Goal: Task Accomplishment & Management: Use online tool/utility

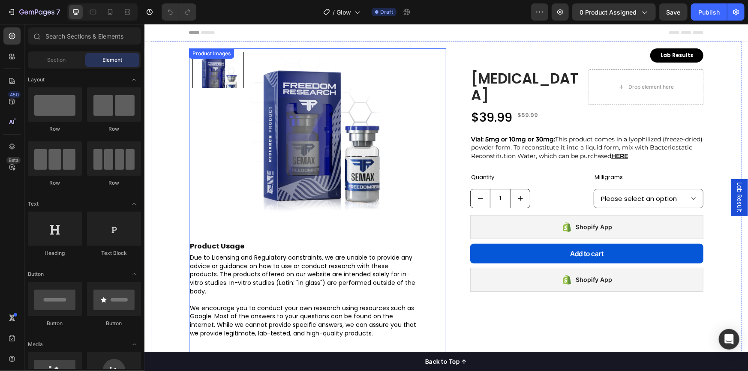
select select "VIAL - 5mg"
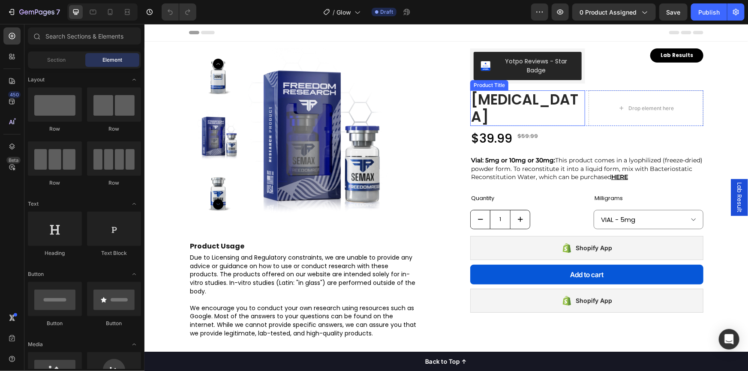
click at [504, 102] on h1 "[MEDICAL_DATA]" at bounding box center [527, 108] width 115 height 36
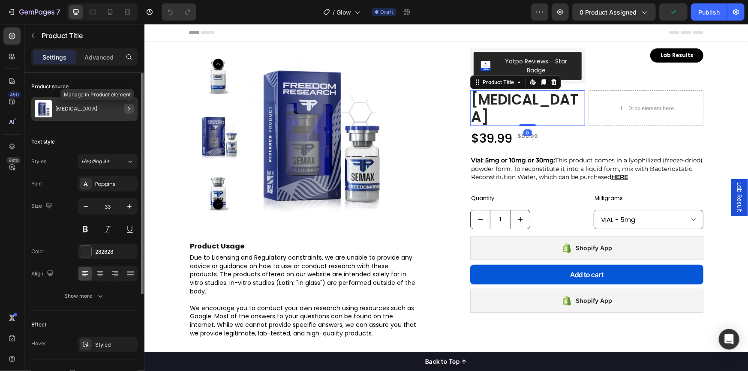
click at [129, 109] on icon "button" at bounding box center [129, 109] width 7 height 7
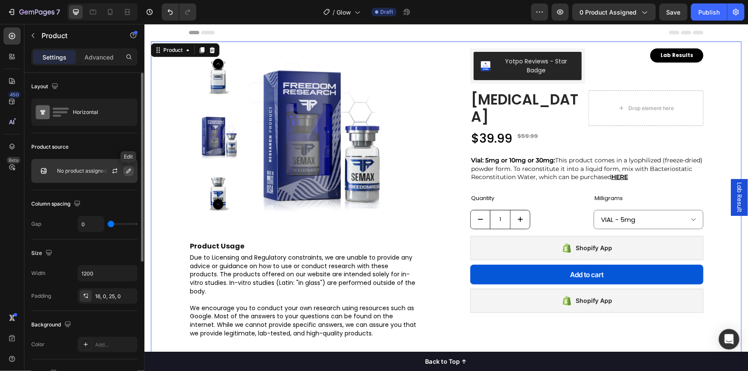
click at [127, 171] on icon "button" at bounding box center [128, 171] width 7 height 7
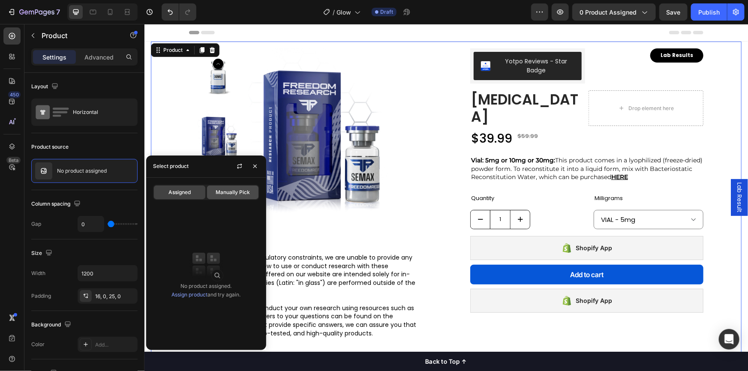
click at [219, 193] on span "Manually Pick" at bounding box center [233, 193] width 34 height 8
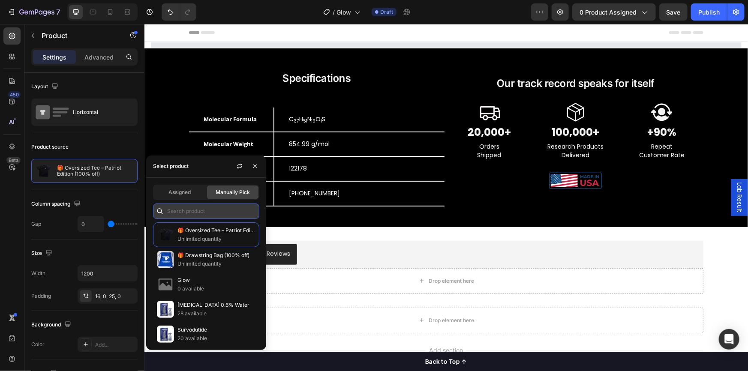
click at [190, 209] on input "text" at bounding box center [206, 211] width 106 height 15
select select "Tan/Blue"
select select "S"
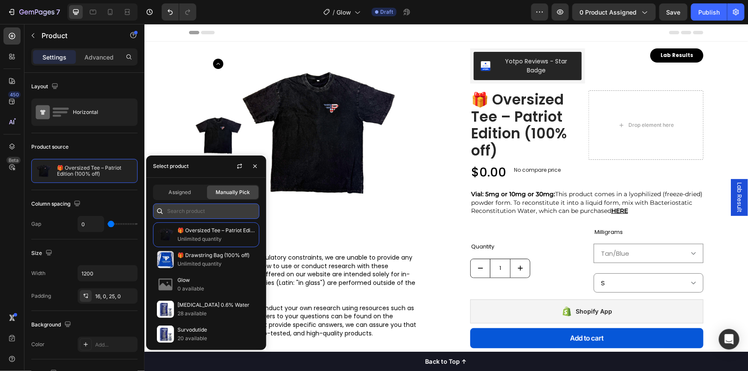
paste input "https://drive.google.com/drive/folders/1v_WqVgV9CyuHBEvW5hKqRk5bb2gBY-eT"
type input "https://drive.google.com/drive/folders/1v_WqVgV9CyuHBEvW5hKqRk5bb2gBY-eT"
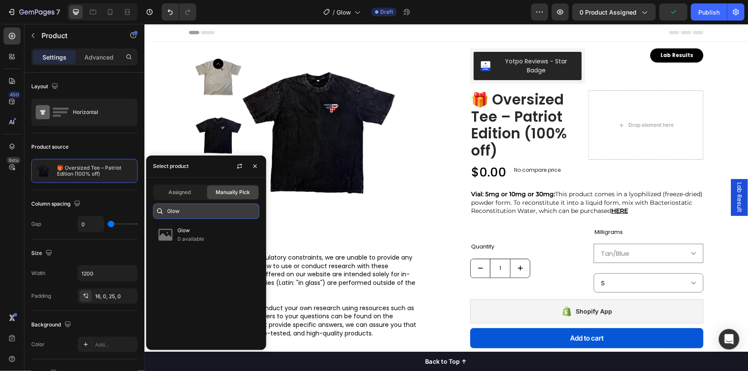
click at [196, 209] on input "Glow" at bounding box center [206, 211] width 106 height 15
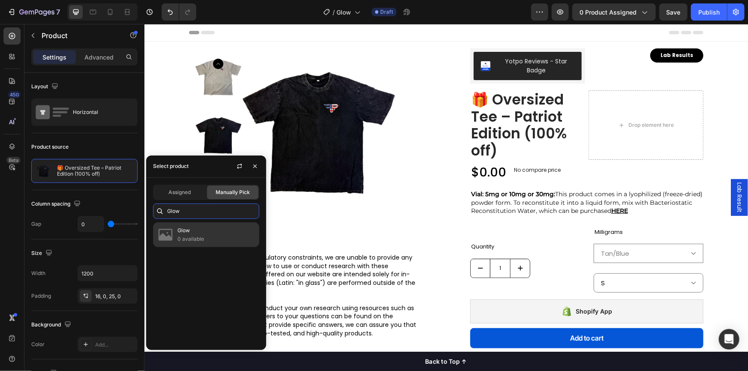
type input "Glow"
click at [190, 236] on p "0 available" at bounding box center [217, 239] width 78 height 9
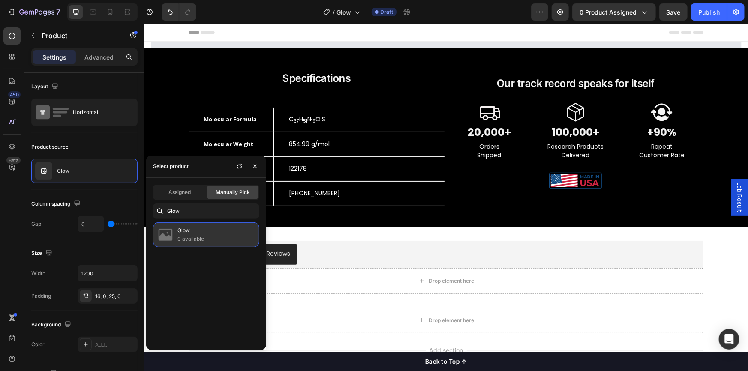
select select "VIAL - 70mg"
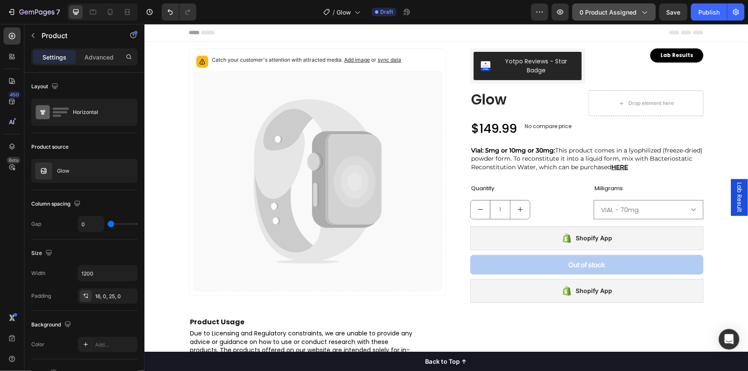
click at [626, 13] on span "0 product assigned" at bounding box center [608, 12] width 57 height 9
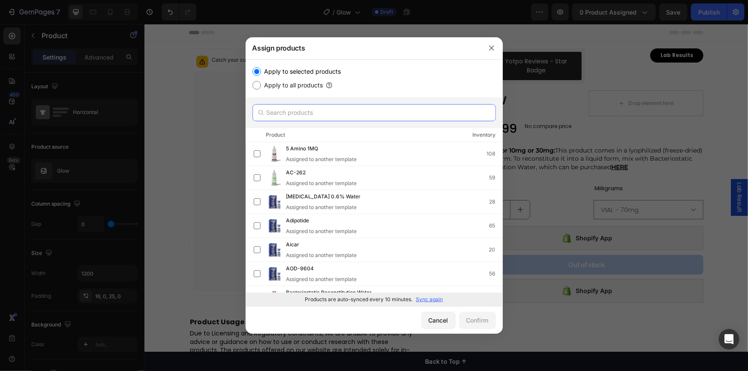
click at [330, 115] on input "text" at bounding box center [375, 112] width 244 height 17
paste input "Glow"
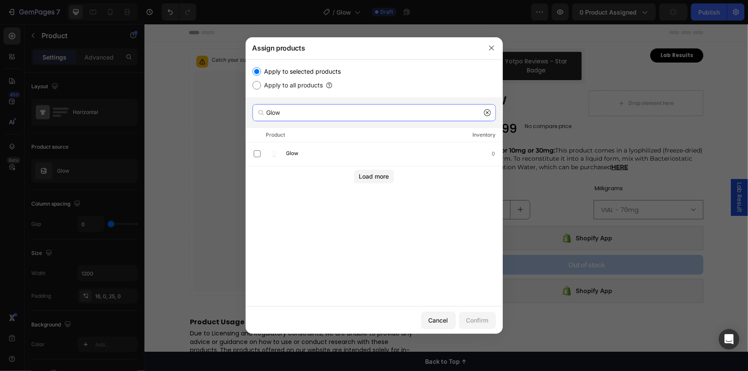
type input "Glow"
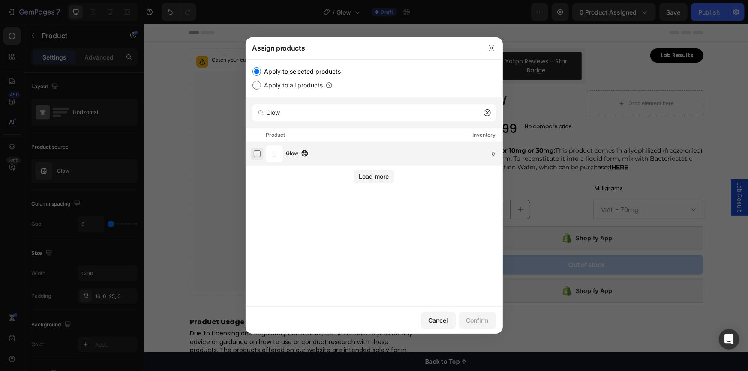
click at [258, 156] on label at bounding box center [257, 154] width 7 height 7
click at [474, 321] on div "Confirm" at bounding box center [478, 320] width 22 height 9
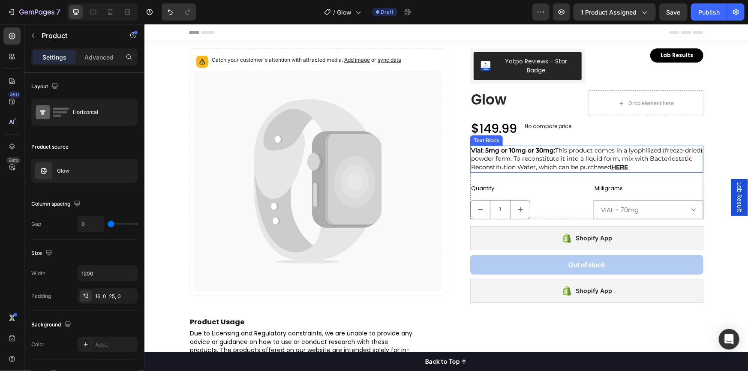
click at [549, 151] on strong "Vial: 5mg or 10mg or 30mg:" at bounding box center [513, 150] width 84 height 8
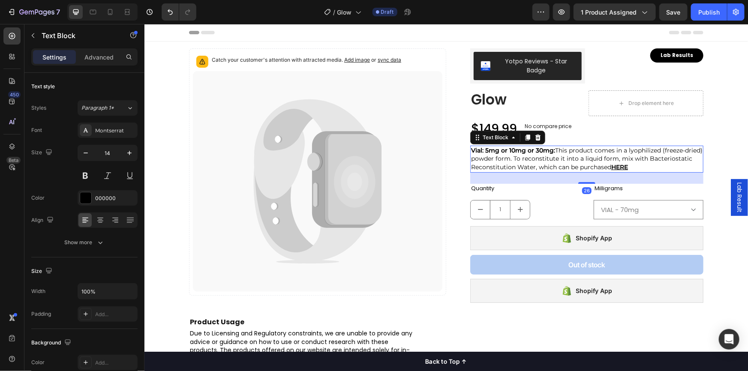
click at [547, 151] on strong "Vial: 5mg or 10mg or 30mg:" at bounding box center [513, 150] width 84 height 8
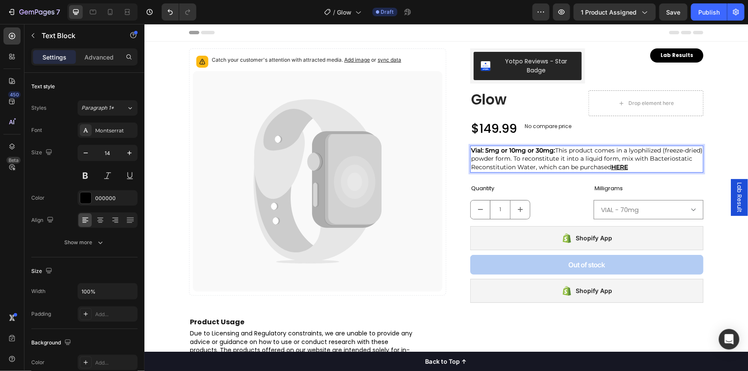
click at [548, 151] on strong "Vial: 5mg or 10mg or 30mg:" at bounding box center [513, 150] width 84 height 8
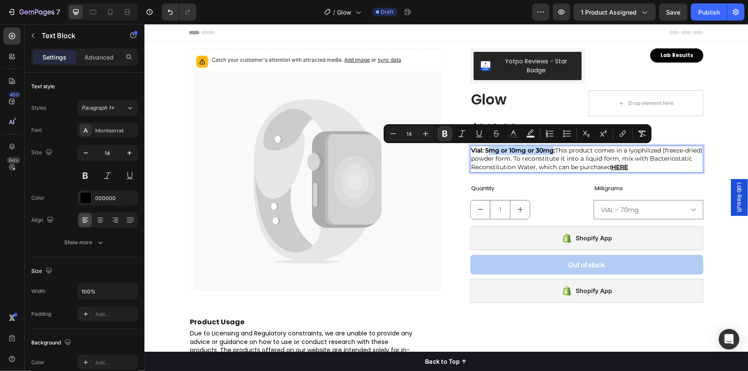
drag, startPoint x: 549, startPoint y: 151, endPoint x: 486, endPoint y: 152, distance: 63.5
click at [486, 152] on strong "Vial: 5mg or 10mg or 30mg:" at bounding box center [513, 150] width 84 height 8
click at [486, 151] on strong "Vial: 5mg or 10mg or 30mg:" at bounding box center [513, 150] width 84 height 8
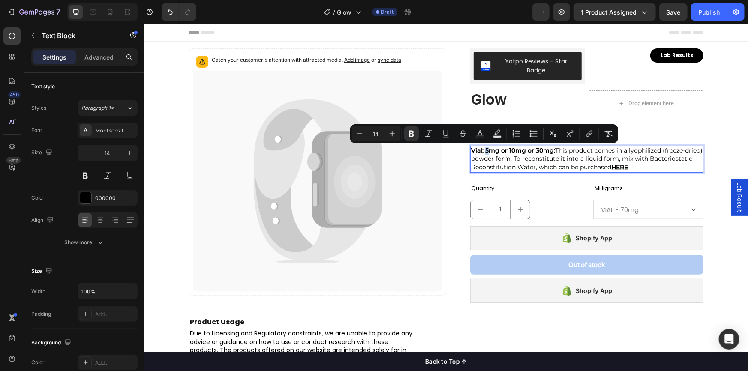
click at [483, 150] on strong "Vial: 5mg or 10mg or 30mg:" at bounding box center [513, 150] width 84 height 8
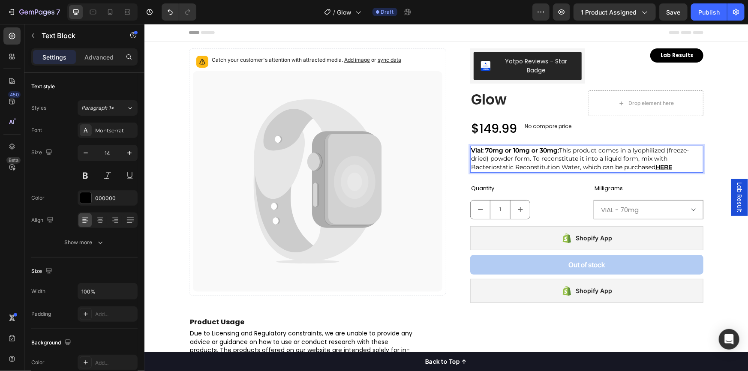
click at [500, 150] on strong "Vial: 70mg or 10mg or 30mg:" at bounding box center [515, 150] width 88 height 8
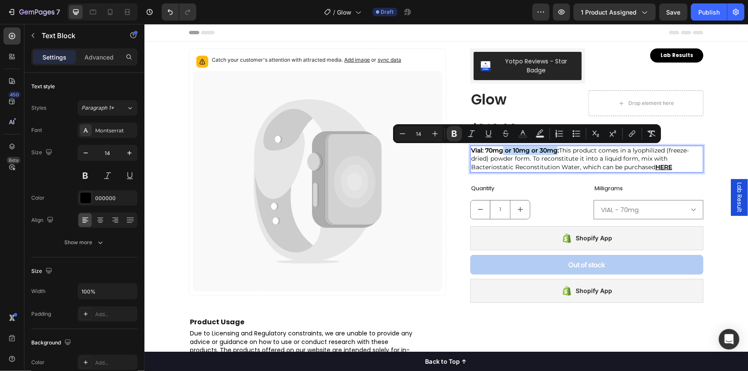
drag, startPoint x: 500, startPoint y: 150, endPoint x: 553, endPoint y: 152, distance: 53.2
click at [553, 152] on strong "Vial: 70mg or 10mg or 30mg:" at bounding box center [515, 150] width 88 height 8
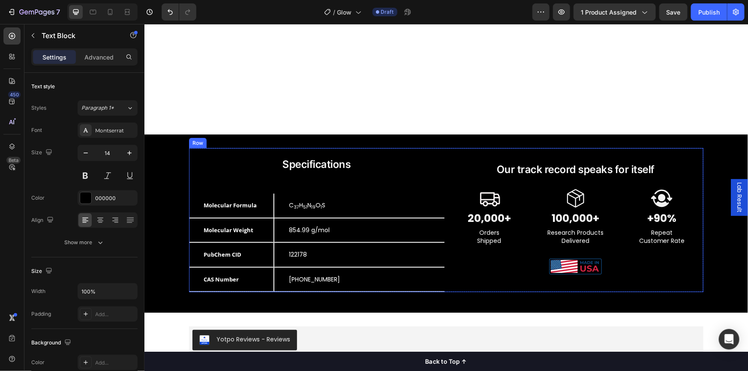
scroll to position [522, 0]
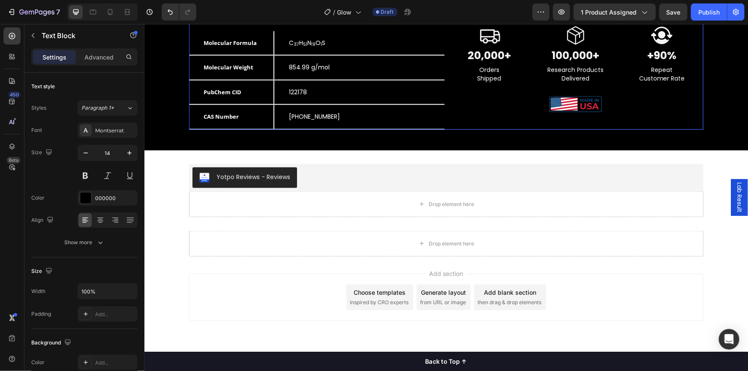
select select "VIAL - 70mg"
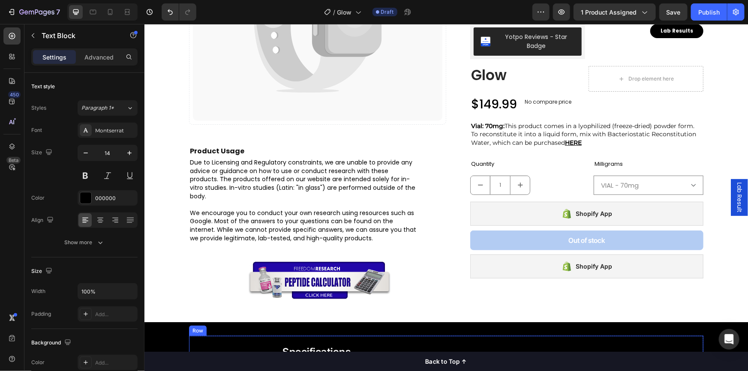
scroll to position [0, 0]
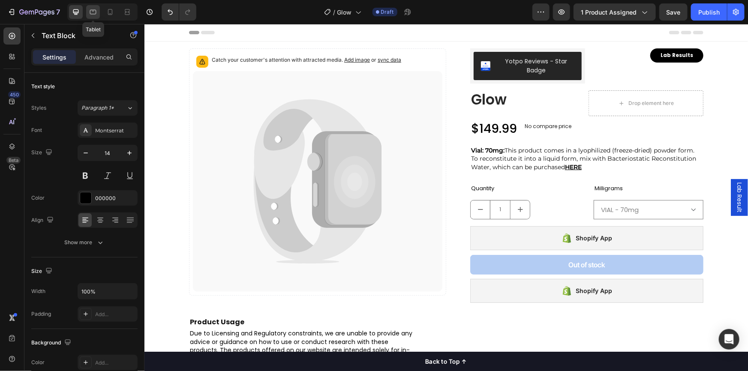
click at [96, 12] on icon at bounding box center [93, 12] width 9 height 9
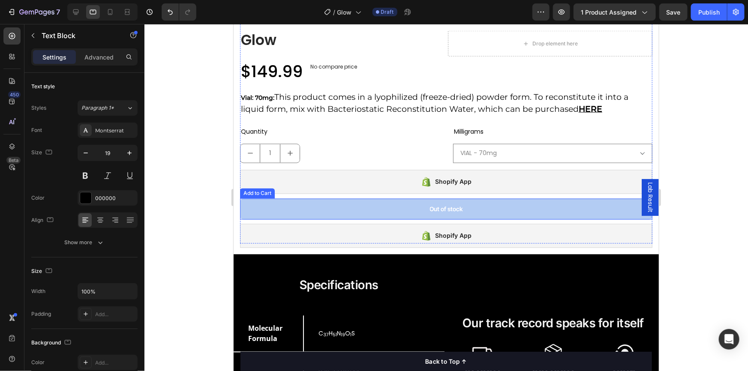
scroll to position [633, 0]
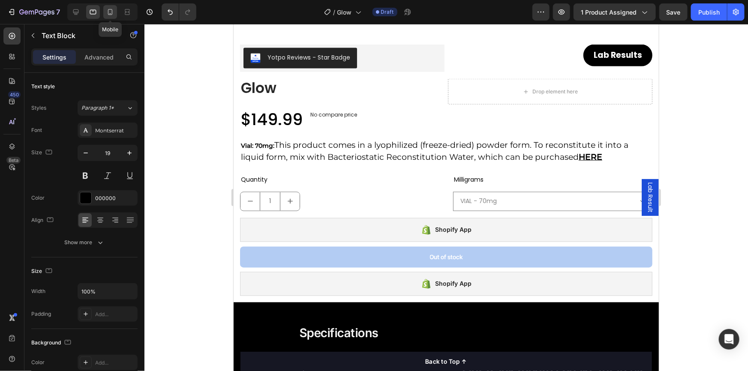
click at [107, 14] on icon at bounding box center [110, 12] width 9 height 9
type input "14"
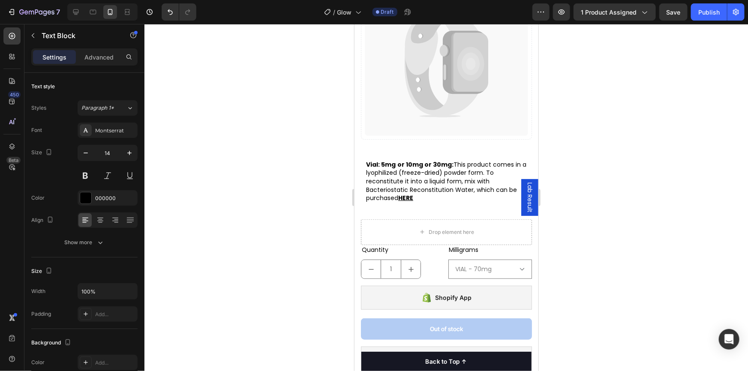
scroll to position [184, 0]
click at [448, 160] on strong "or 10mg or 30mg:" at bounding box center [425, 164] width 56 height 9
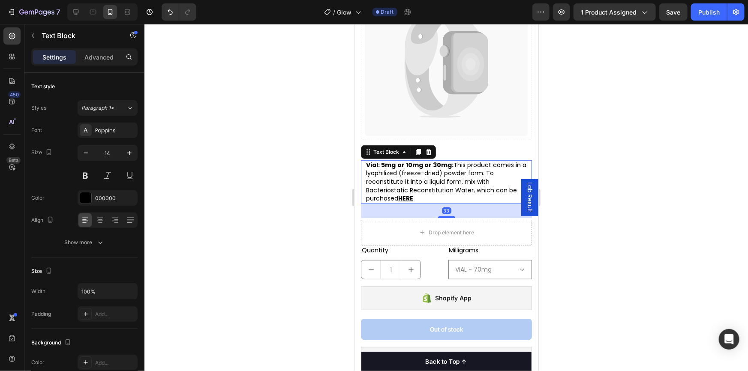
click at [448, 161] on strong "or 10mg or 30mg:" at bounding box center [425, 164] width 56 height 9
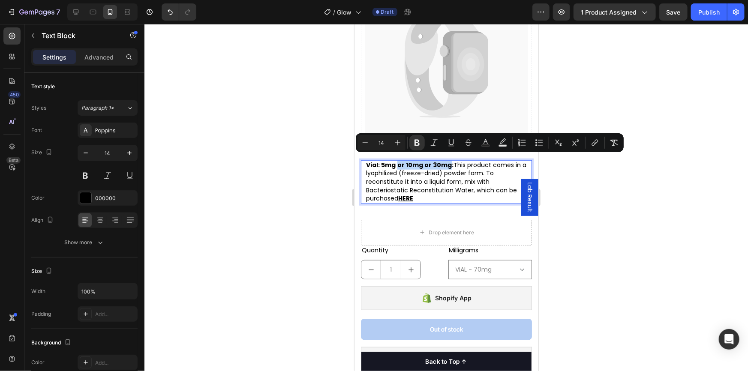
drag, startPoint x: 447, startPoint y: 160, endPoint x: 398, endPoint y: 161, distance: 49.4
click at [398, 161] on strong "or 10mg or 30mg:" at bounding box center [425, 164] width 56 height 9
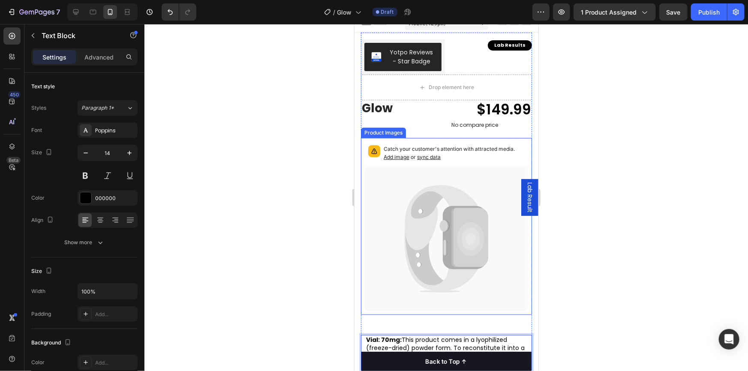
scroll to position [0, 0]
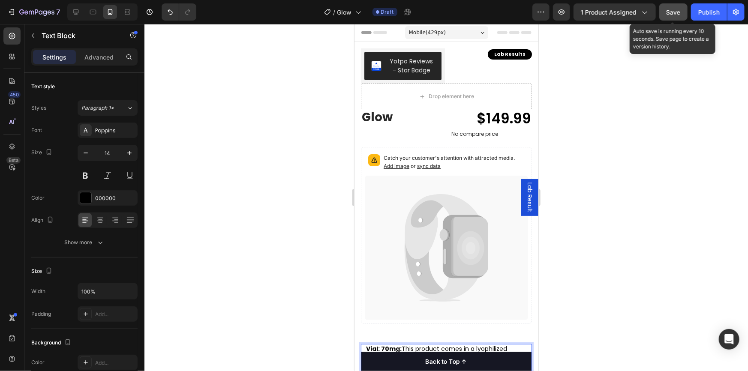
click at [678, 10] on span "Save" at bounding box center [674, 12] width 14 height 7
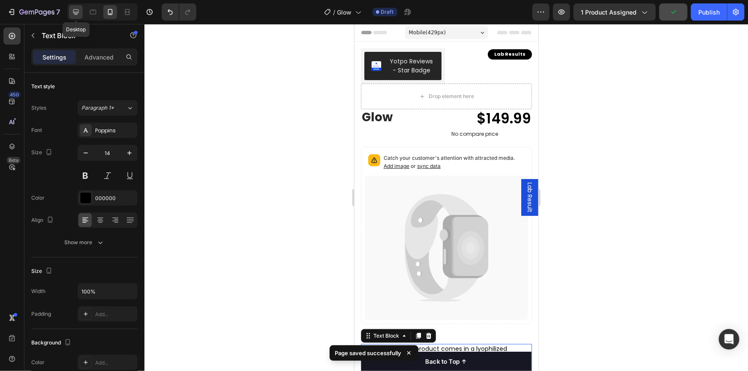
click at [78, 13] on icon at bounding box center [76, 12] width 6 height 6
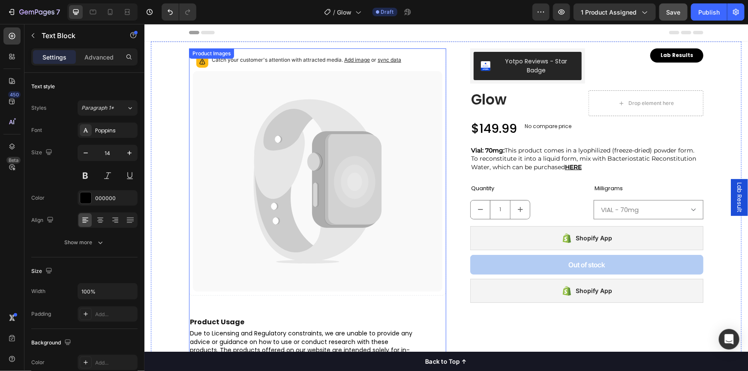
click at [389, 60] on span "sync data" at bounding box center [389, 59] width 24 height 6
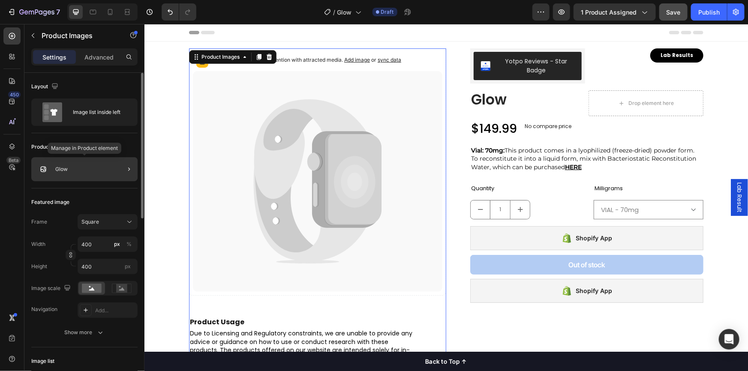
click at [86, 169] on div "Glow" at bounding box center [84, 169] width 106 height 24
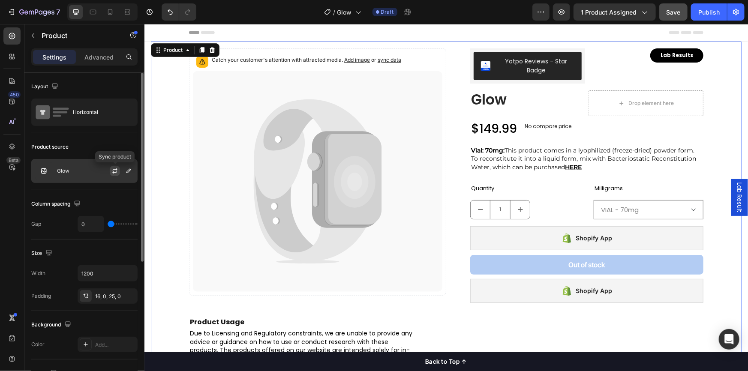
click at [116, 171] on icon "button" at bounding box center [115, 171] width 7 height 7
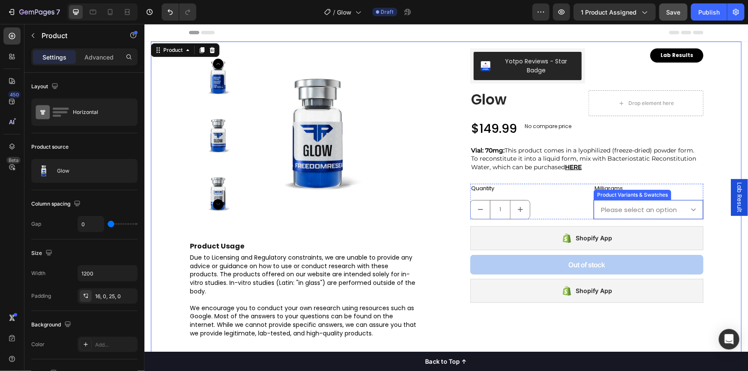
click at [649, 211] on select "Please select an option VIAL - 70mg" at bounding box center [649, 209] width 110 height 19
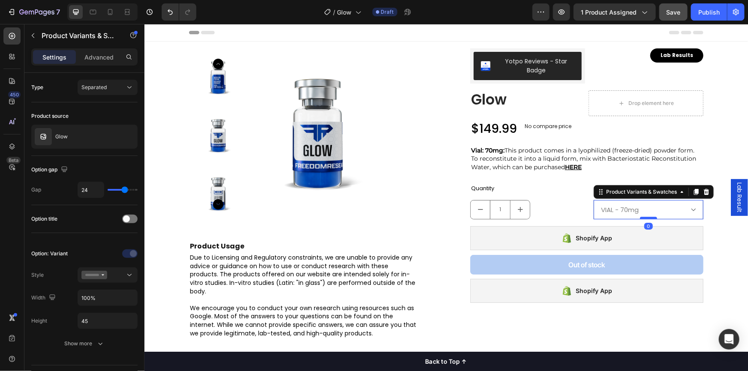
click at [594, 200] on select "Please select an option VIAL - 70mg" at bounding box center [649, 209] width 110 height 19
select select "VIAL - 70mg"
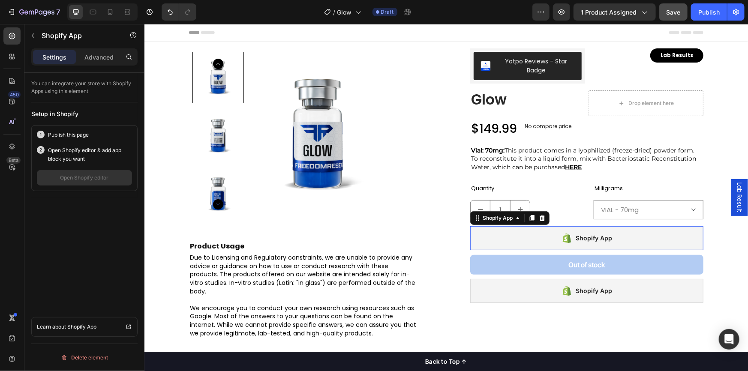
click at [618, 241] on div "Shopify App" at bounding box center [586, 238] width 233 height 24
click at [705, 9] on div "Publish" at bounding box center [709, 12] width 21 height 9
click at [95, 180] on div "Open Shopify editor" at bounding box center [84, 178] width 48 height 8
click at [559, 15] on icon "button" at bounding box center [562, 12] width 9 height 9
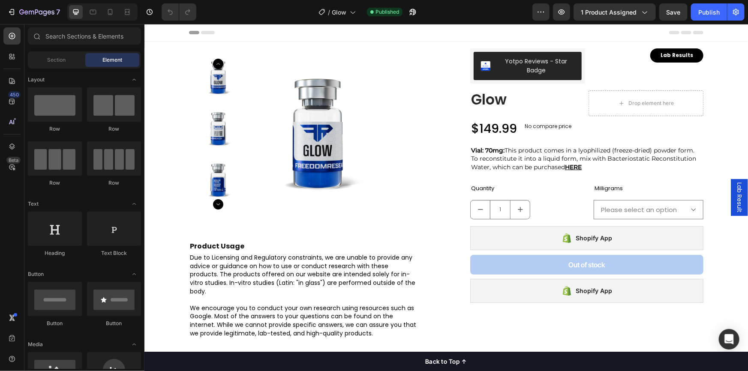
select select "VIAL - 70mg"
click at [735, 200] on span "Lab Result" at bounding box center [739, 197] width 9 height 30
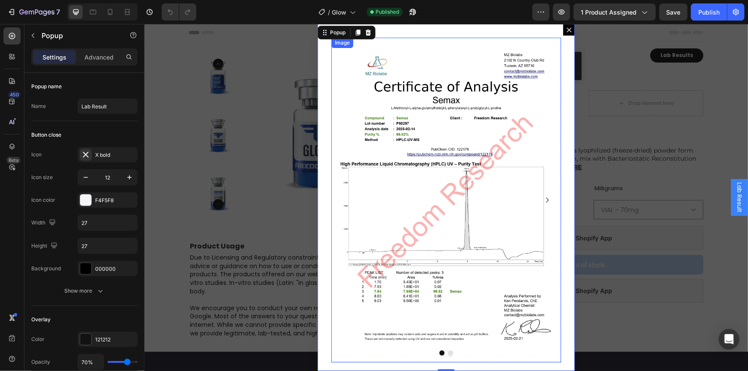
click at [339, 45] on div "Image" at bounding box center [342, 43] width 18 height 8
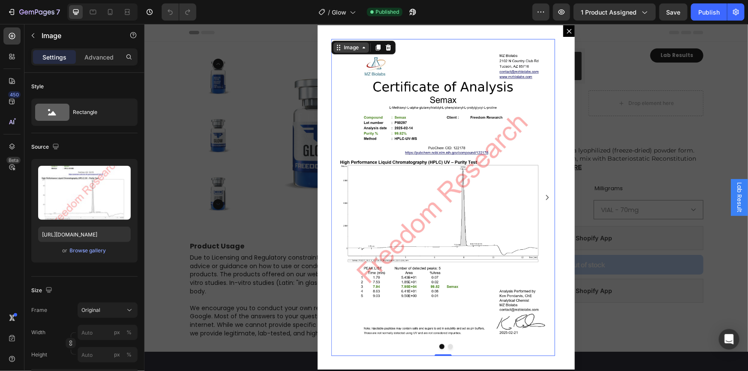
click at [347, 51] on div "Image" at bounding box center [363, 47] width 64 height 14
click at [347, 47] on div "Image" at bounding box center [351, 47] width 18 height 8
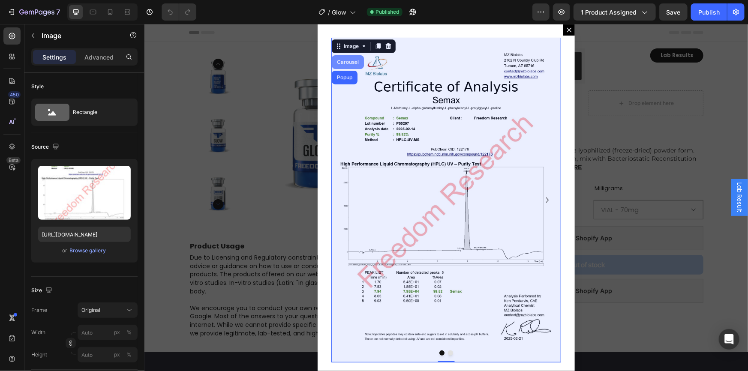
click at [347, 63] on div "Carousel" at bounding box center [347, 61] width 25 height 5
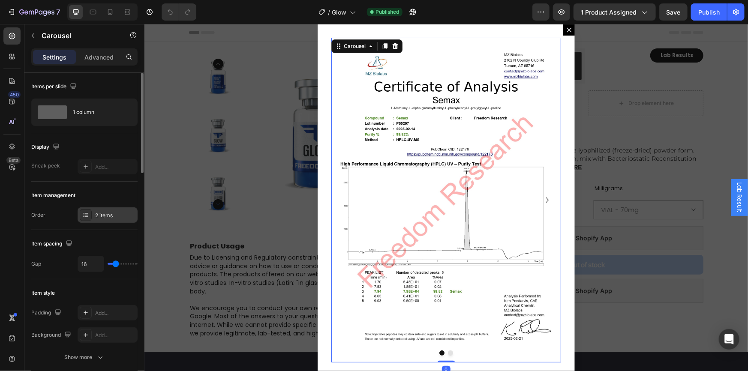
click at [111, 216] on div "2 items" at bounding box center [115, 216] width 40 height 8
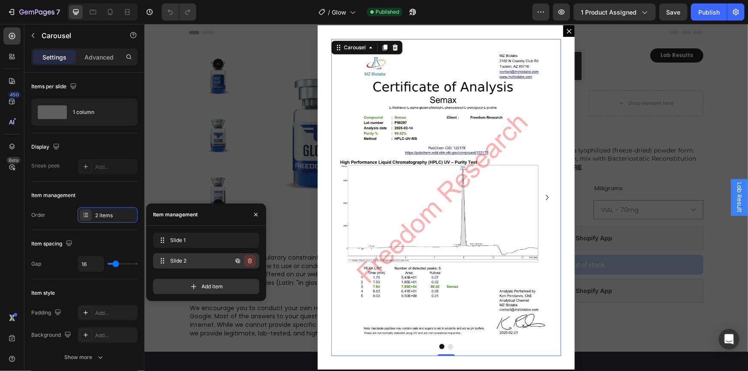
click at [249, 262] on icon "button" at bounding box center [249, 262] width 0 height 2
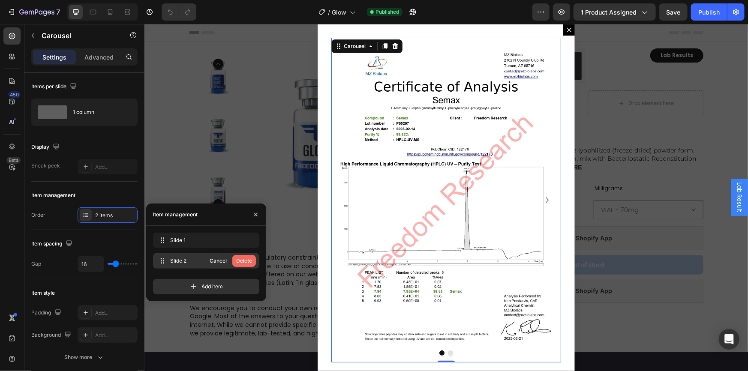
click at [247, 262] on div "Delete" at bounding box center [244, 261] width 16 height 8
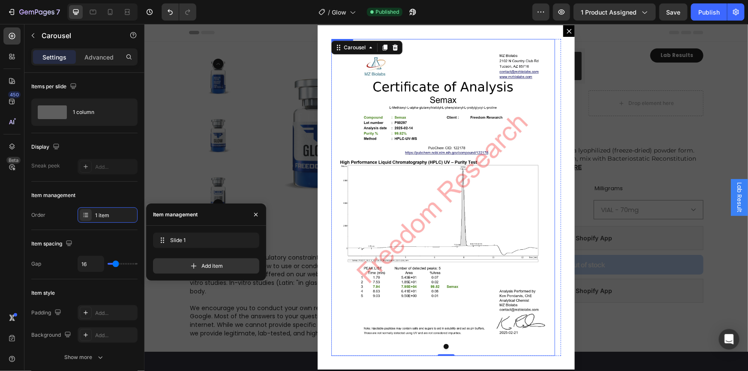
click at [438, 178] on img "Dialog body" at bounding box center [443, 197] width 224 height 317
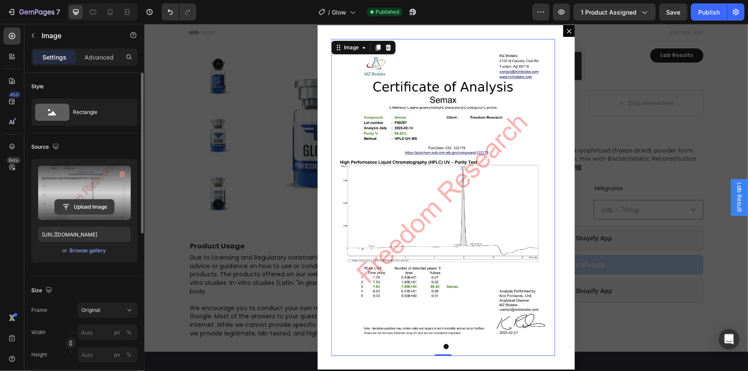
click at [79, 208] on input "file" at bounding box center [84, 207] width 59 height 15
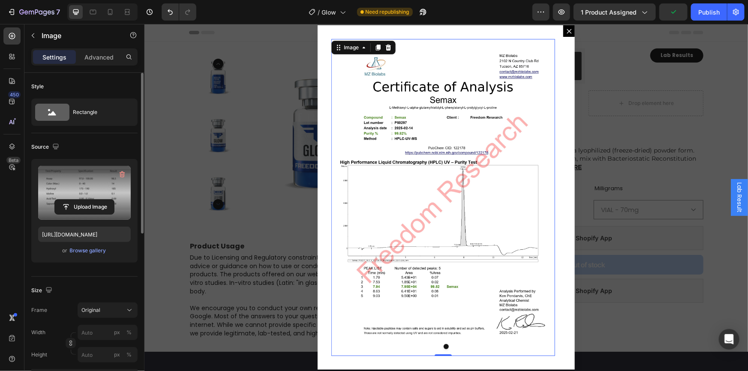
type input "https://cdn.shopify.com/s/files/1/0794/8104/5306/files/gempages_472506645180581…"
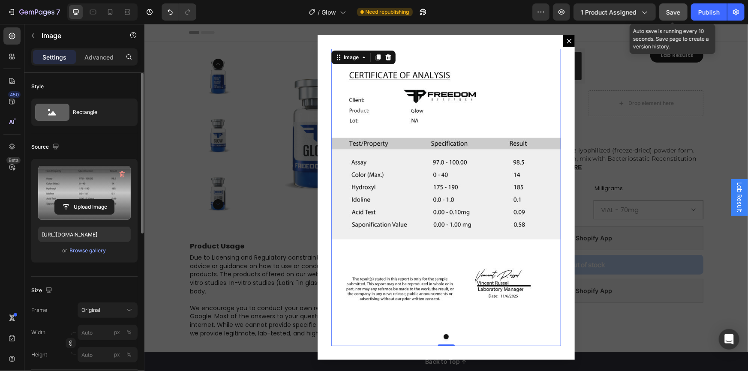
click at [676, 12] on span "Save" at bounding box center [674, 12] width 14 height 7
click at [648, 112] on div "Backdrop" at bounding box center [446, 197] width 604 height 347
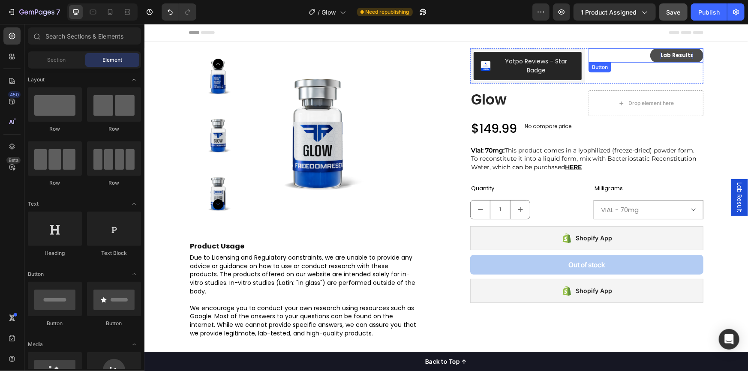
click at [665, 54] on p "Lab Results" at bounding box center [676, 54] width 33 height 7
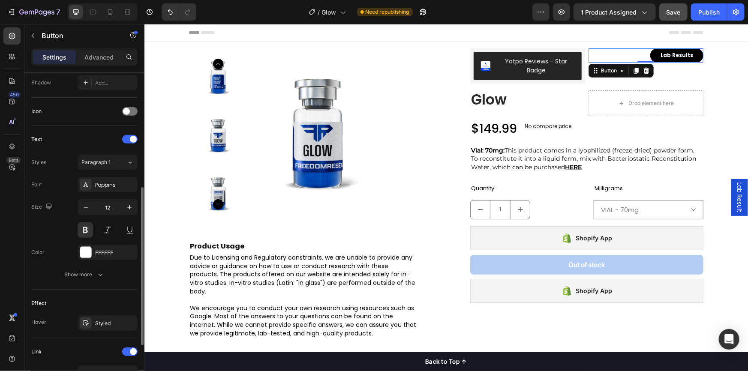
scroll to position [335, 0]
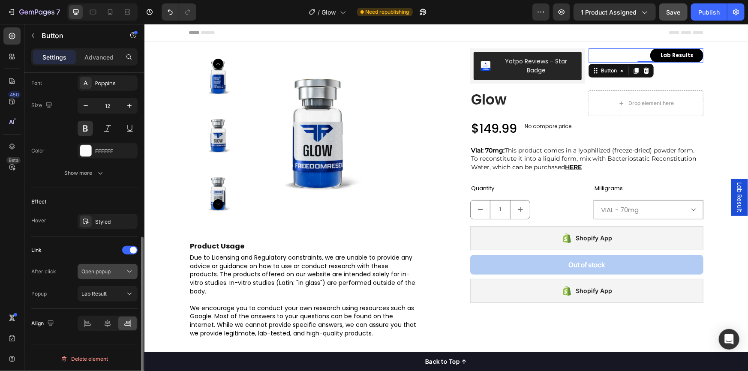
click at [112, 271] on div "Open popup" at bounding box center [103, 272] width 44 height 8
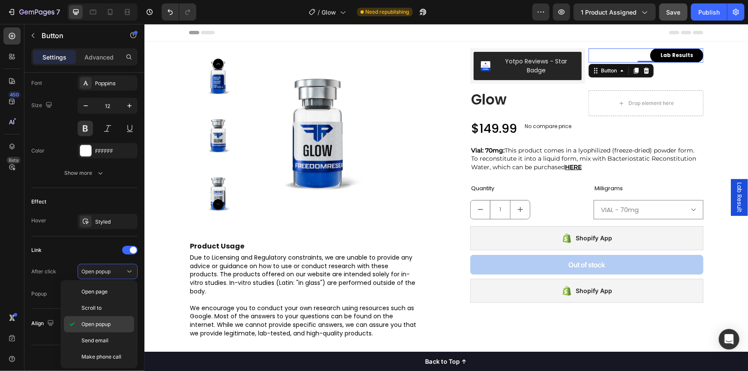
click at [106, 333] on div "Open popup" at bounding box center [99, 341] width 70 height 16
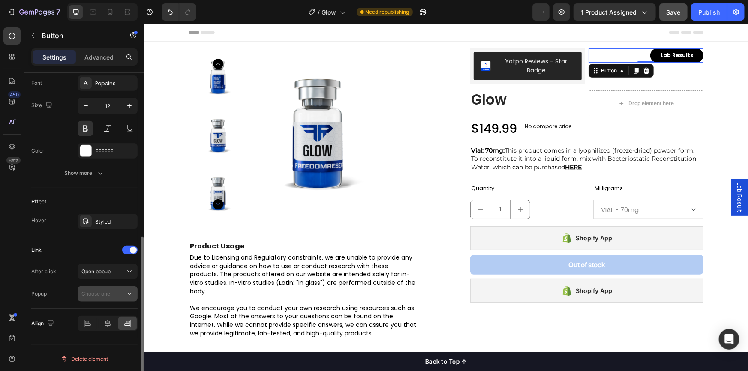
click at [115, 295] on div "Choose one" at bounding box center [103, 294] width 44 height 8
click at [108, 311] on p "Lab Result" at bounding box center [105, 315] width 49 height 8
click at [97, 13] on icon at bounding box center [93, 12] width 9 height 9
type input "19"
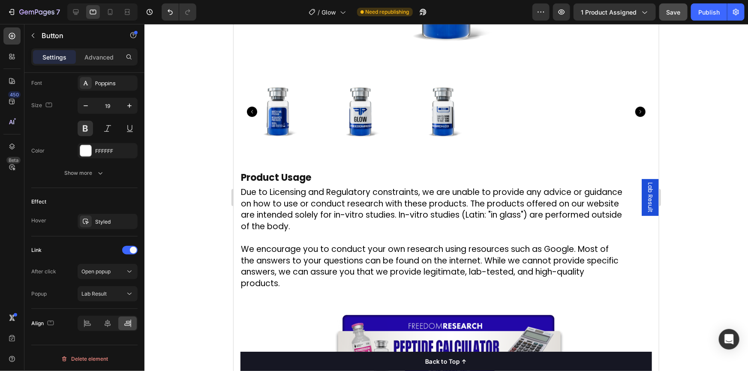
scroll to position [489, 0]
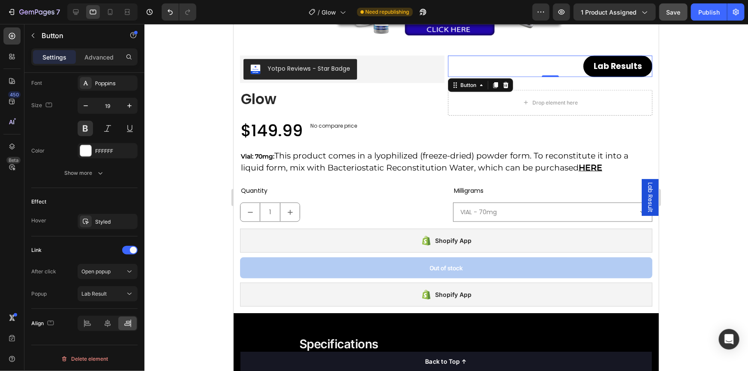
click at [646, 198] on span "Lab Result" at bounding box center [650, 197] width 9 height 30
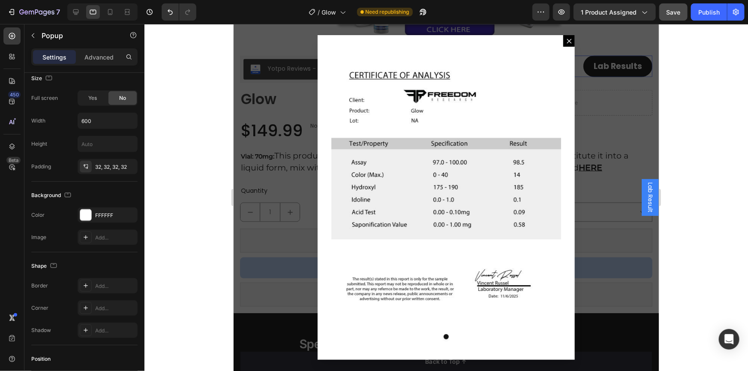
scroll to position [0, 0]
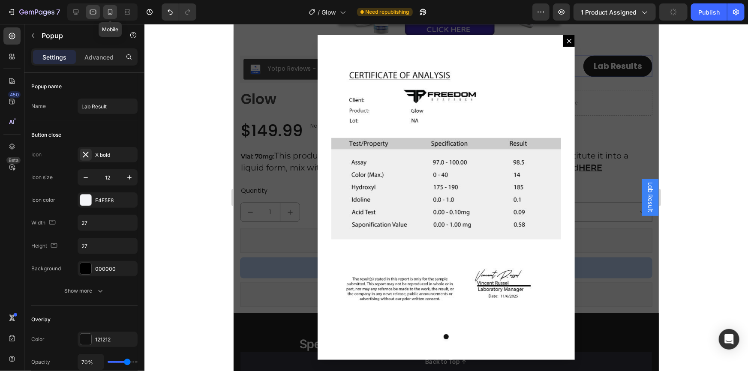
click at [112, 11] on icon at bounding box center [110, 12] width 5 height 6
type input "100%"
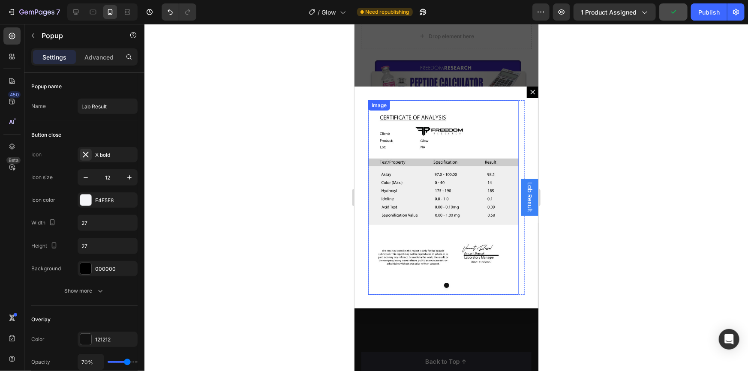
scroll to position [352, 0]
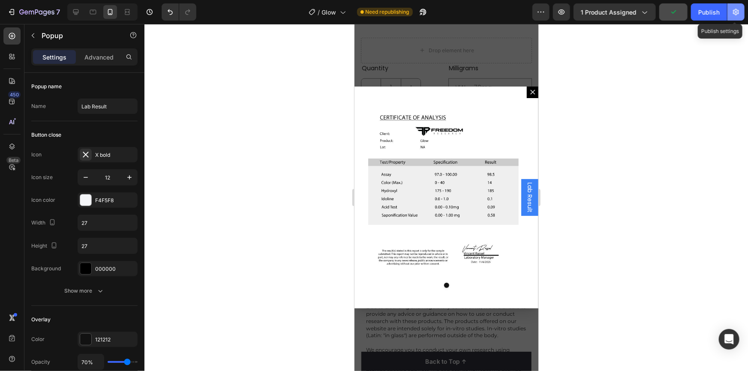
click at [728, 12] on button "button" at bounding box center [736, 11] width 17 height 17
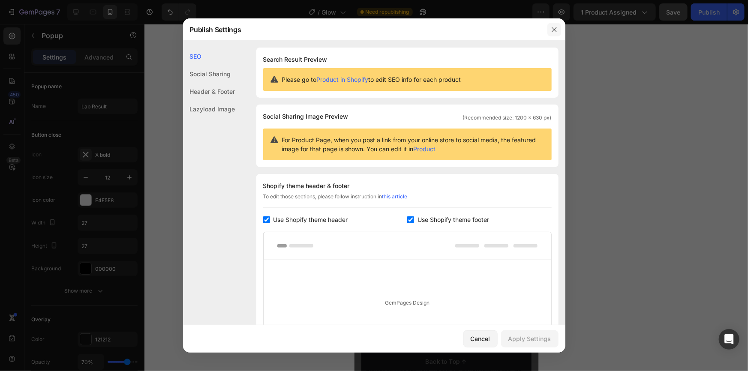
click at [554, 29] on icon "button" at bounding box center [554, 29] width 7 height 7
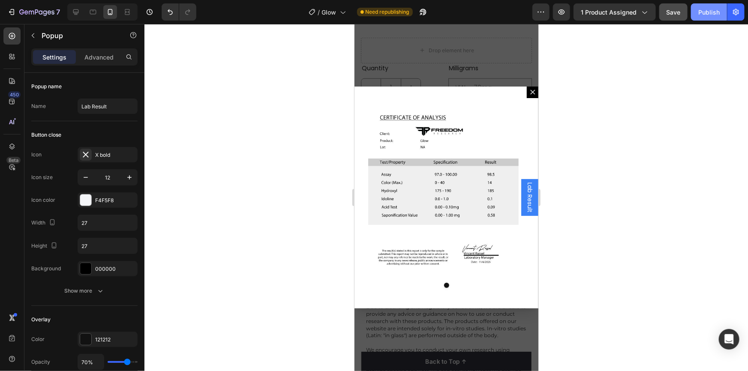
click at [712, 12] on div "Publish" at bounding box center [709, 12] width 21 height 9
click at [530, 91] on icon "Dialog content" at bounding box center [532, 91] width 5 height 5
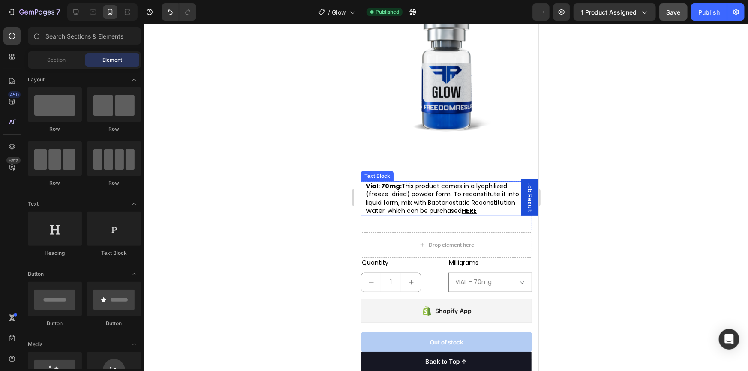
scroll to position [196, 0]
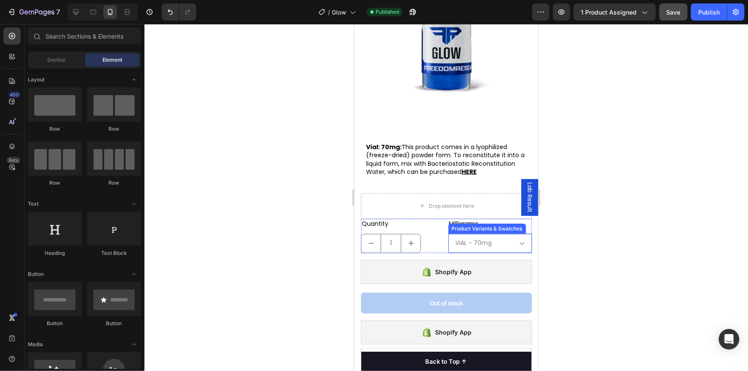
click at [473, 225] on div "Product Variants & Swatches" at bounding box center [487, 229] width 74 height 8
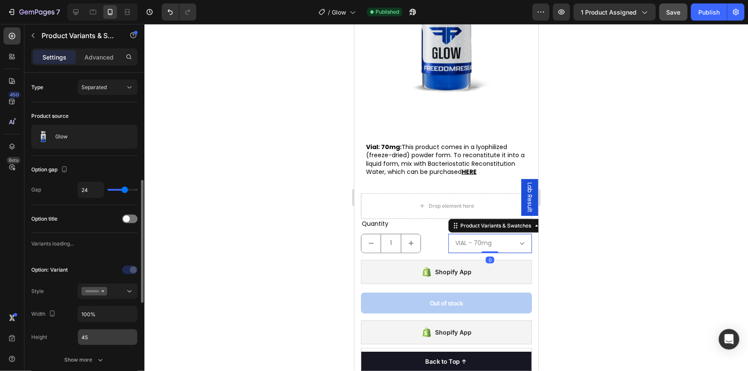
scroll to position [78, 0]
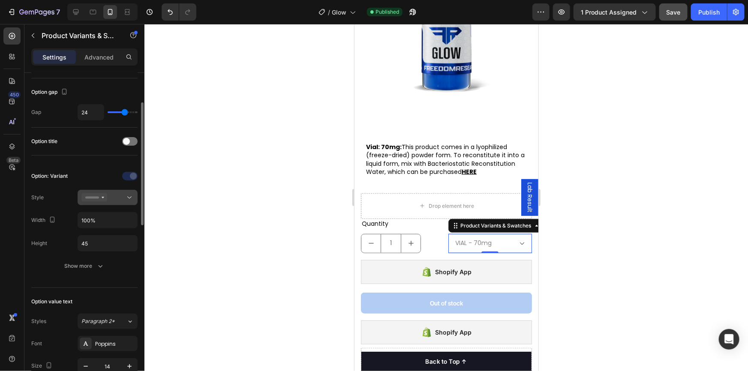
click at [117, 202] on button at bounding box center [108, 197] width 60 height 15
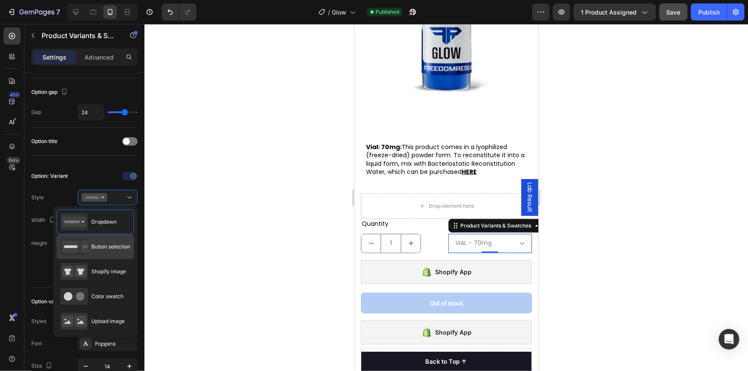
click at [112, 246] on span "Button selection" at bounding box center [110, 247] width 39 height 8
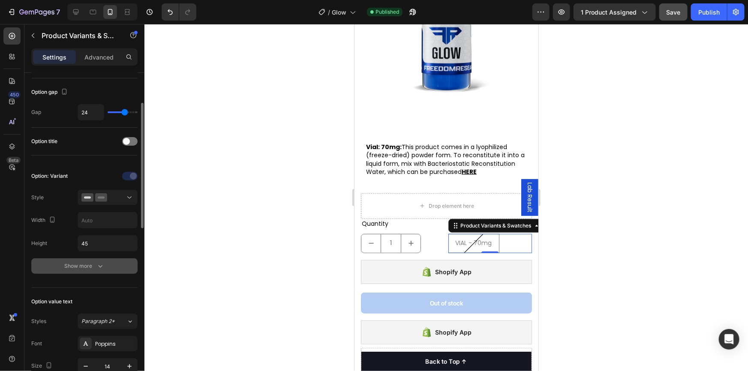
click at [98, 264] on icon "button" at bounding box center [100, 266] width 9 height 9
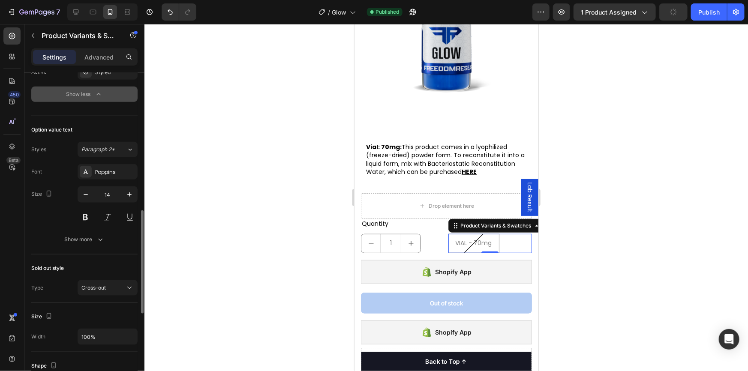
scroll to position [507, 0]
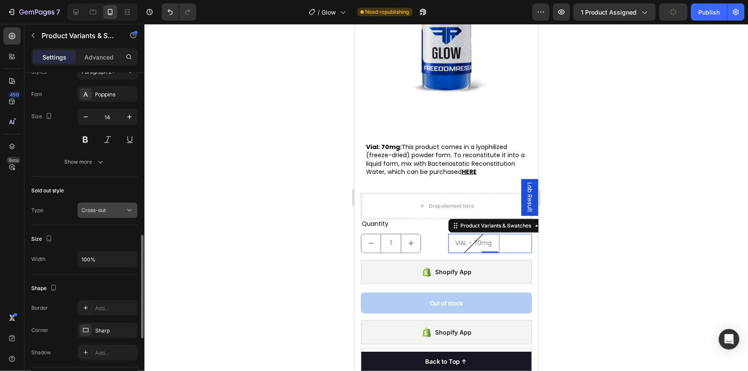
click at [116, 208] on div "Cross-out" at bounding box center [103, 211] width 44 height 8
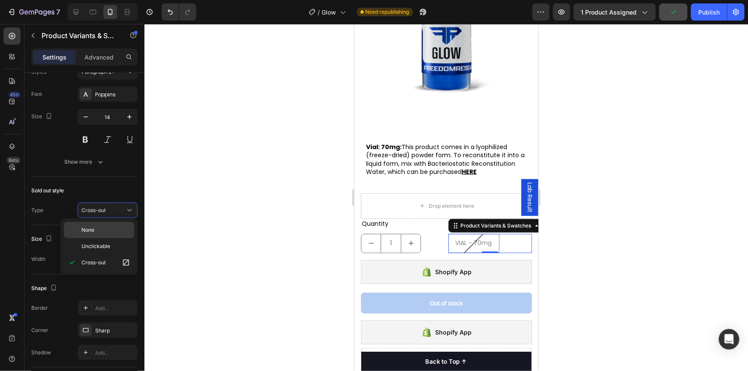
click at [106, 232] on p "None" at bounding box center [105, 230] width 49 height 8
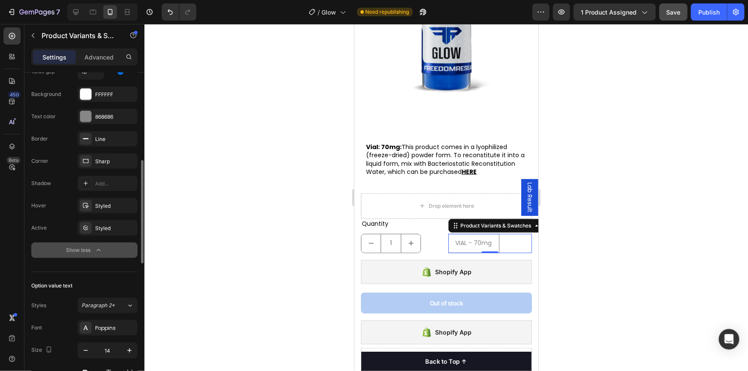
scroll to position [234, 0]
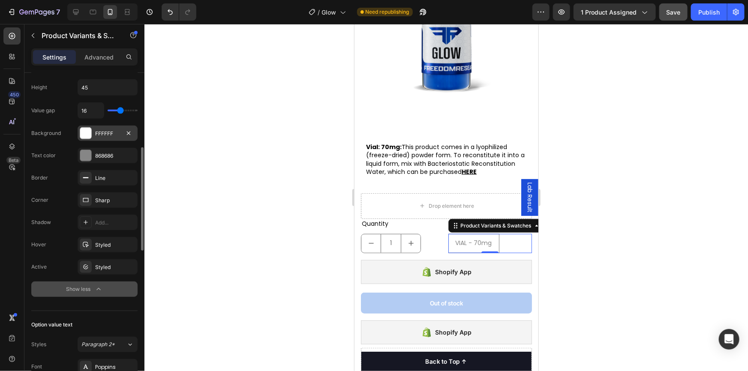
click at [106, 130] on div "FFFFFF" at bounding box center [107, 134] width 25 height 8
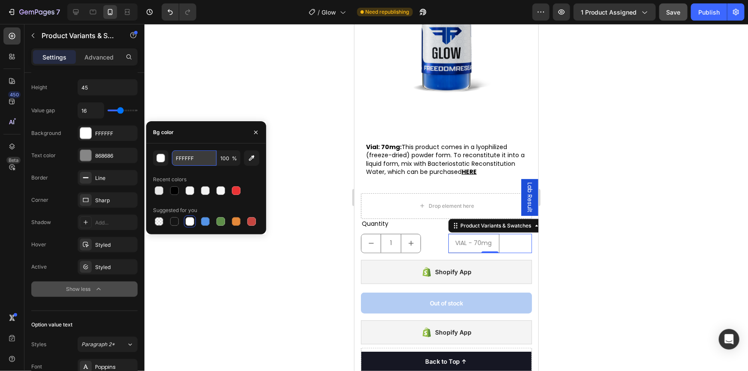
click at [193, 157] on input "FFFFFF" at bounding box center [194, 158] width 45 height 15
type input "00000"
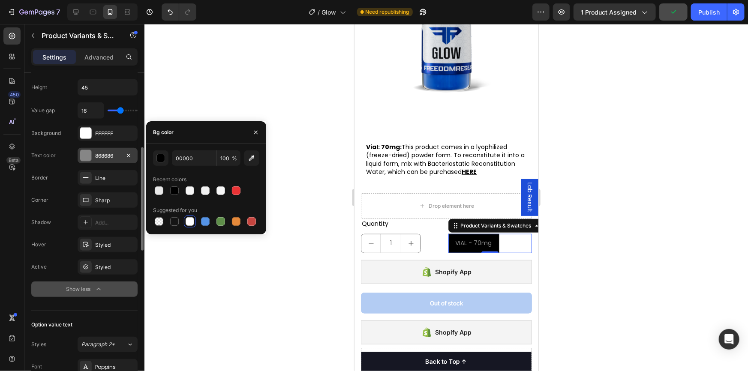
click at [97, 149] on div "868686" at bounding box center [108, 155] width 60 height 15
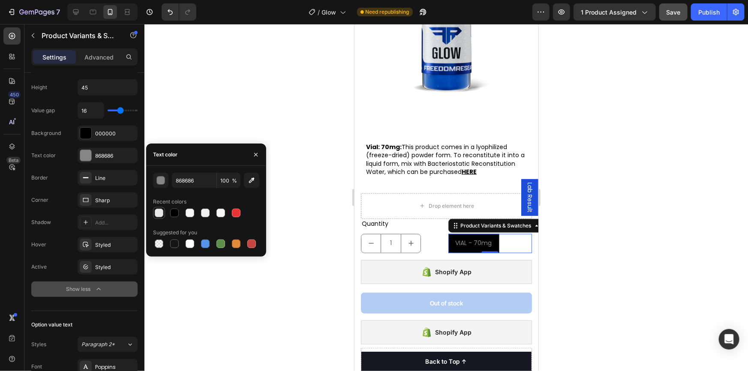
click at [157, 213] on div at bounding box center [159, 213] width 9 height 9
type input "E8E8E8"
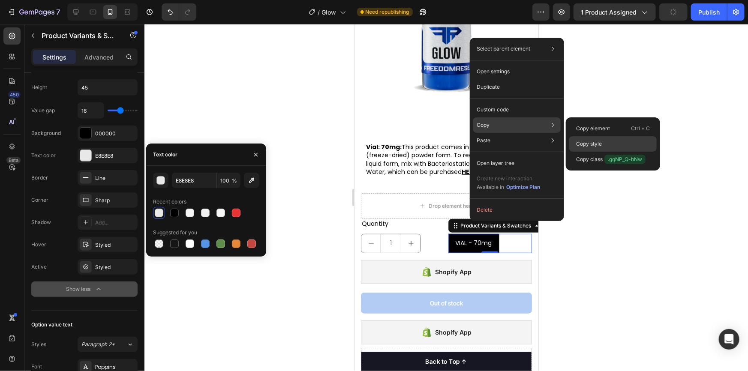
click at [604, 152] on div "Copy style" at bounding box center [613, 159] width 87 height 15
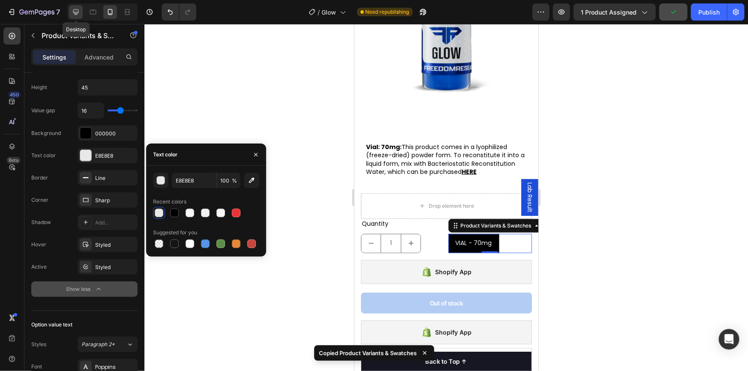
click at [77, 9] on icon at bounding box center [76, 12] width 6 height 6
type input "15"
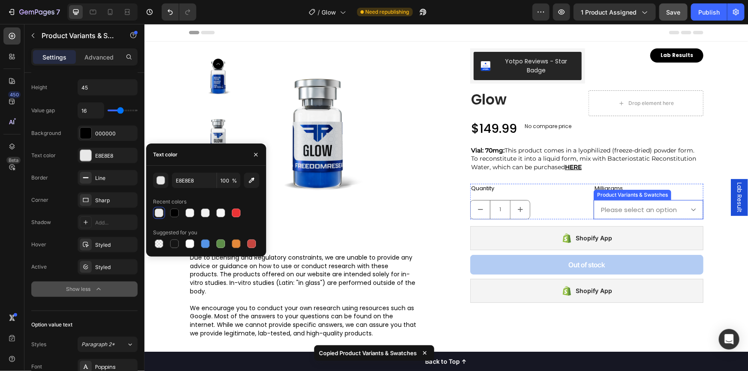
click at [616, 197] on div "Product Variants & Swatches" at bounding box center [633, 195] width 78 height 10
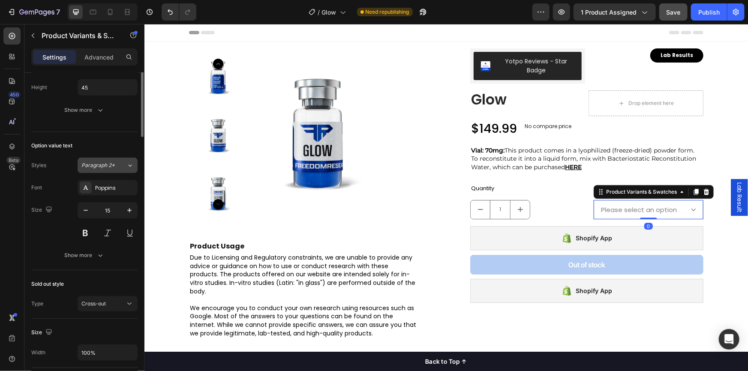
scroll to position [117, 0]
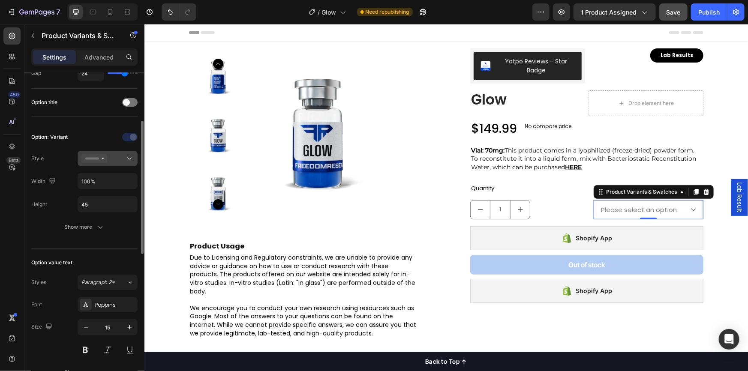
click at [105, 159] on icon at bounding box center [94, 158] width 26 height 9
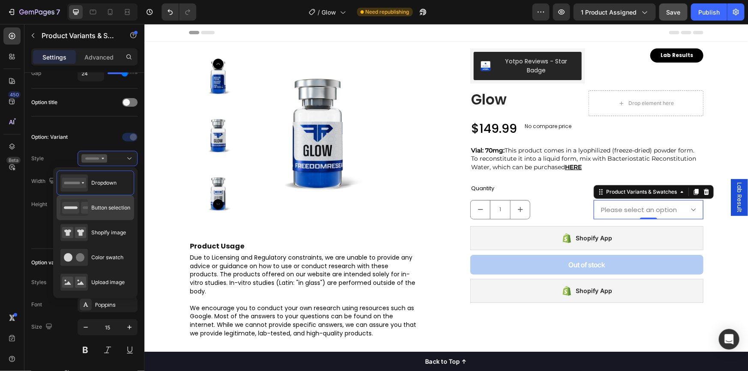
click at [96, 210] on span "Button selection" at bounding box center [110, 208] width 39 height 8
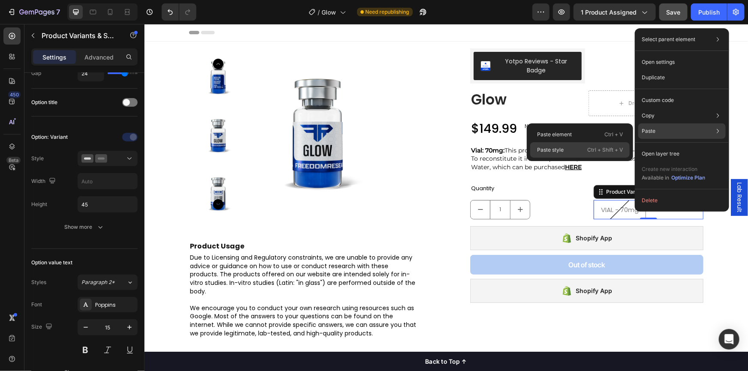
click at [579, 146] on div "Paste style Ctrl + Shift + V" at bounding box center [581, 149] width 100 height 15
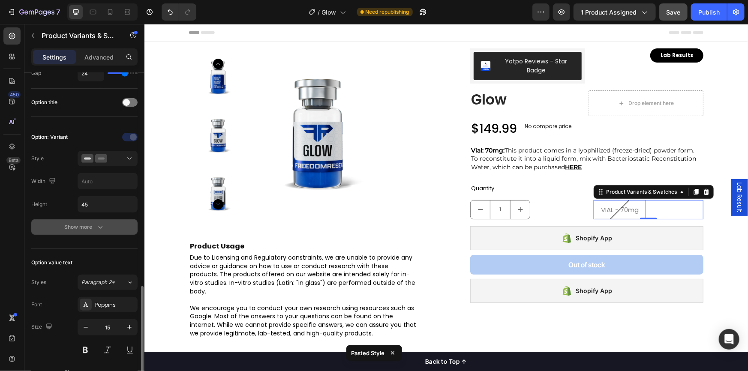
scroll to position [234, 0]
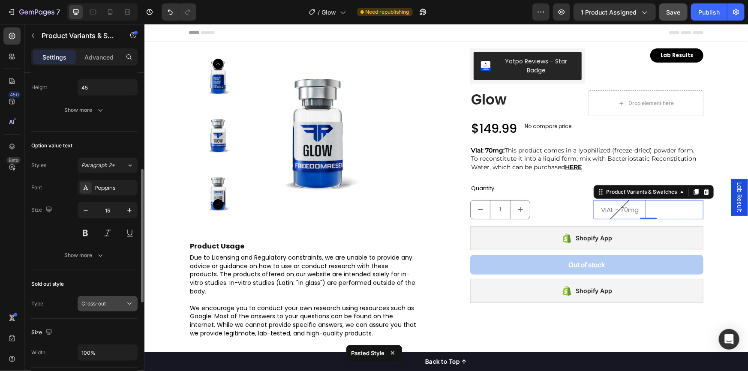
click at [104, 301] on span "Cross-out" at bounding box center [93, 304] width 24 height 6
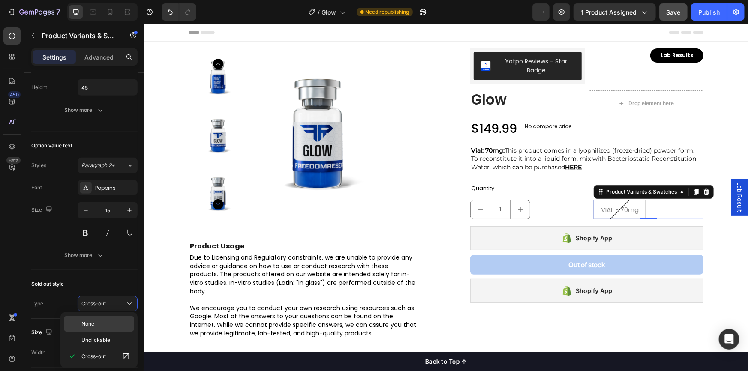
click at [99, 328] on p "None" at bounding box center [105, 324] width 49 height 8
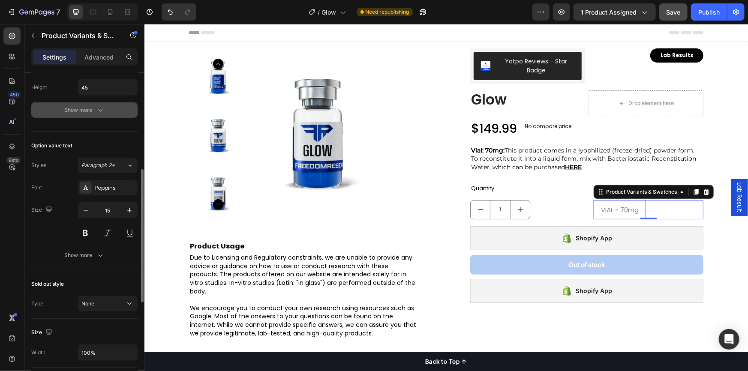
click at [93, 107] on div "Show more" at bounding box center [85, 110] width 40 height 9
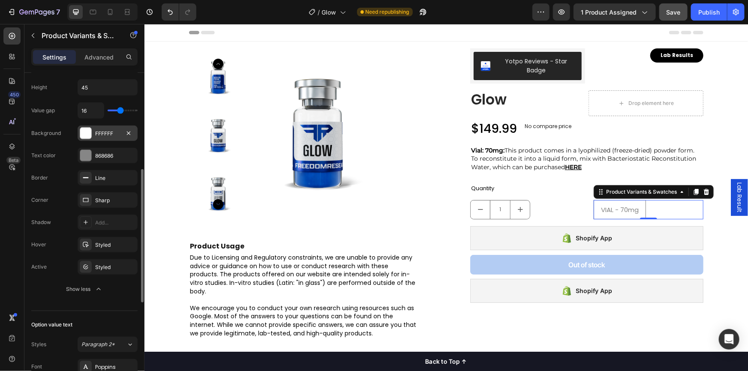
click at [108, 136] on div "FFFFFF" at bounding box center [107, 134] width 25 height 8
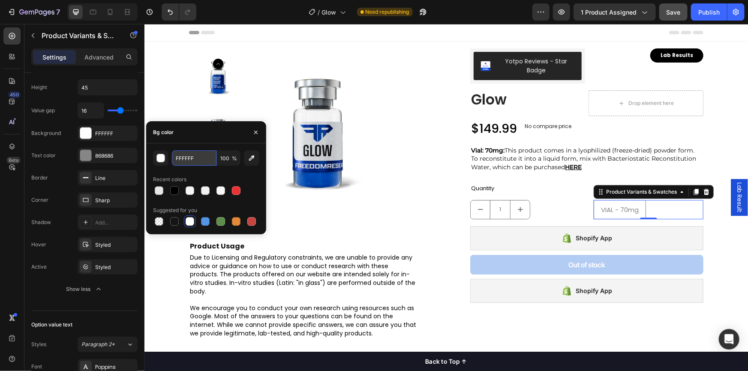
click at [185, 159] on input "FFFFFF" at bounding box center [194, 158] width 45 height 15
type input "00000"
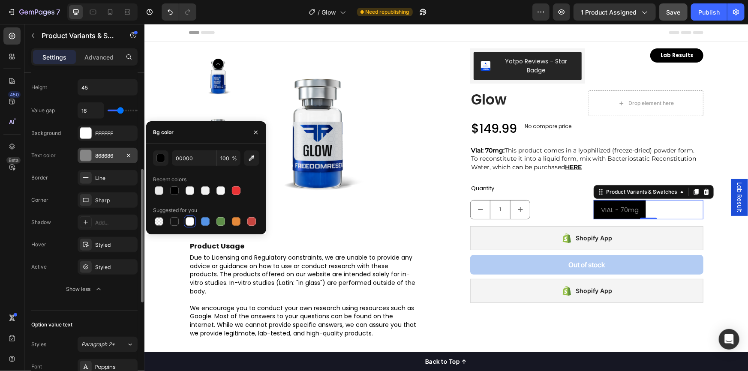
click at [117, 153] on div "868686" at bounding box center [107, 156] width 25 height 8
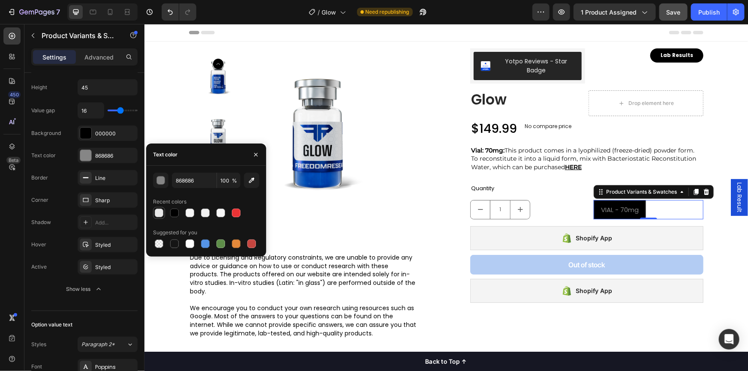
click at [161, 217] on div at bounding box center [159, 213] width 9 height 9
type input "E8E8E8"
click at [623, 178] on div "Vial: 70mg: This product comes in a lyophilized (freeze-dried) powder form. To …" at bounding box center [586, 182] width 233 height 74
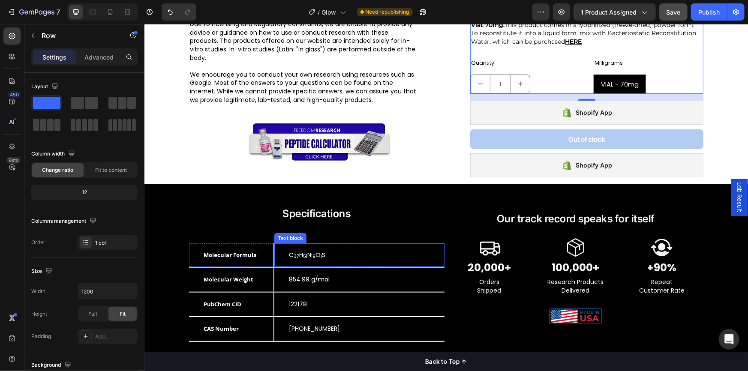
scroll to position [390, 0]
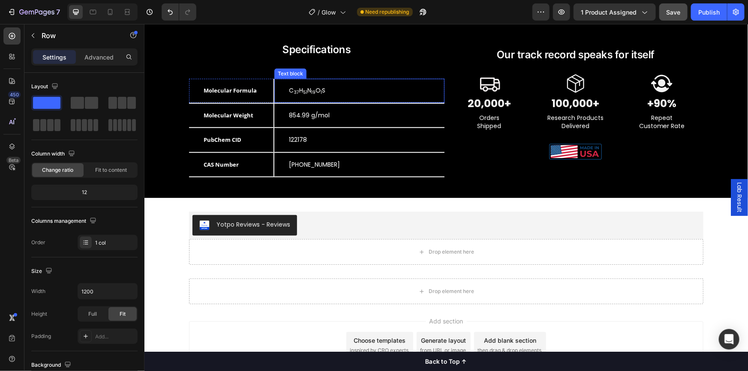
click at [283, 90] on div "C 37 H 51 N 19 O 1 S Text block" at bounding box center [359, 90] width 170 height 24
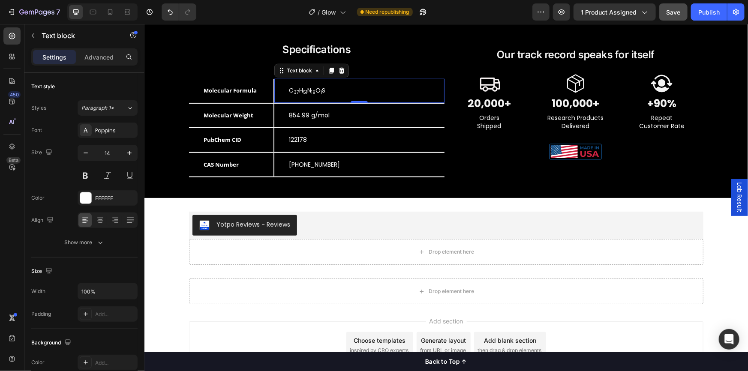
click at [289, 90] on p "C 37 H 51 N 19 O 1 S" at bounding box center [359, 90] width 141 height 9
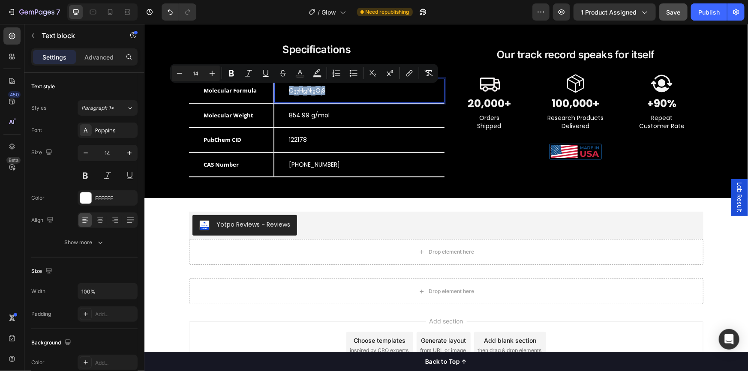
drag, startPoint x: 286, startPoint y: 89, endPoint x: 340, endPoint y: 91, distance: 54.5
click at [340, 91] on p "C 37 H 51 N 19 O 1 S" at bounding box center [359, 90] width 141 height 9
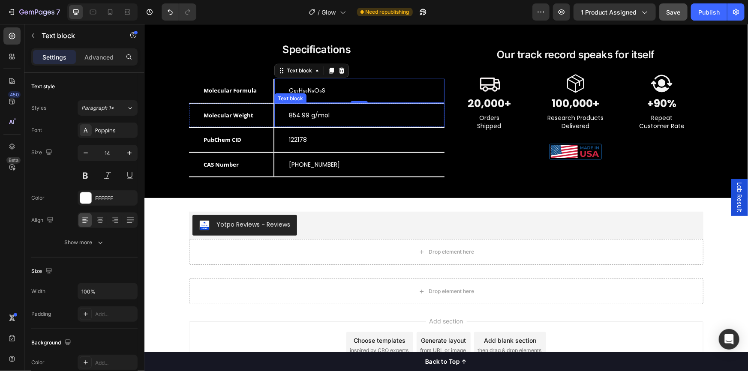
click at [289, 114] on p "854.99 g/mol" at bounding box center [359, 115] width 141 height 9
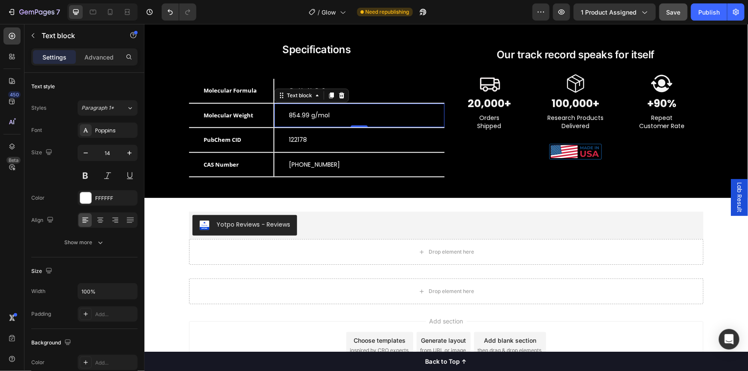
click at [289, 115] on p "854.99 g/mol" at bounding box center [359, 115] width 141 height 9
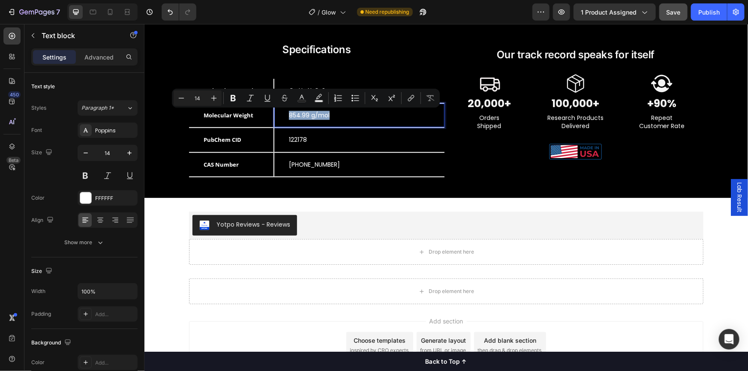
drag, startPoint x: 286, startPoint y: 115, endPoint x: 324, endPoint y: 115, distance: 38.6
click at [324, 115] on p "854.99 g/mol" at bounding box center [359, 115] width 141 height 9
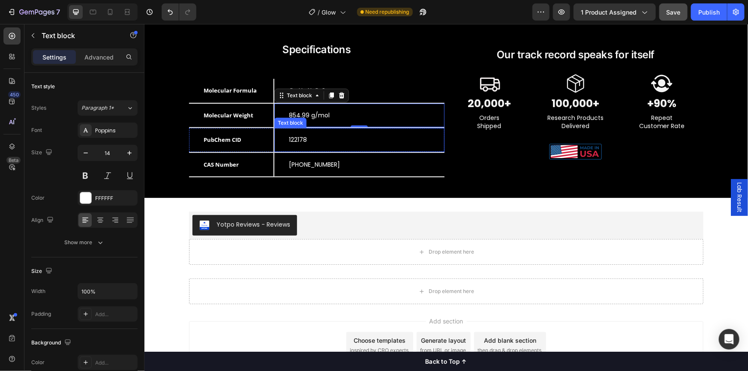
click at [288, 139] on div "122178" at bounding box center [359, 140] width 143 height 10
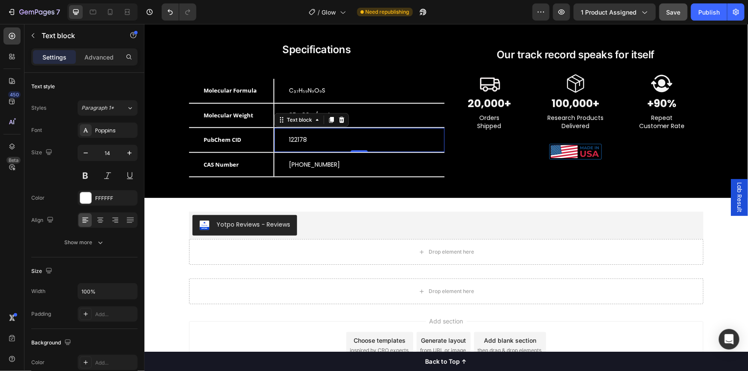
click at [288, 139] on div "122178" at bounding box center [359, 140] width 143 height 10
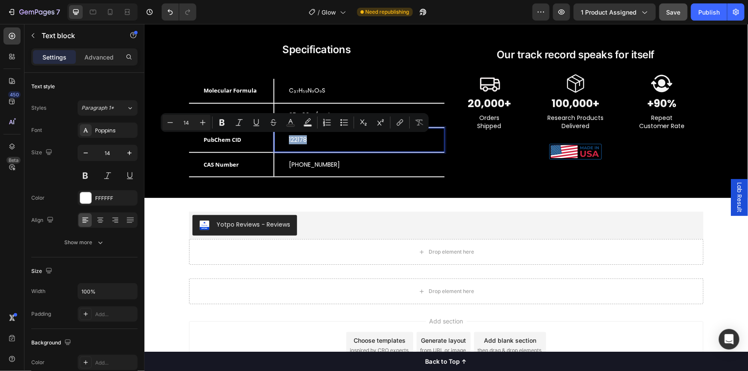
drag, startPoint x: 285, startPoint y: 139, endPoint x: 303, endPoint y: 141, distance: 18.6
click at [303, 141] on div "122178" at bounding box center [359, 140] width 143 height 10
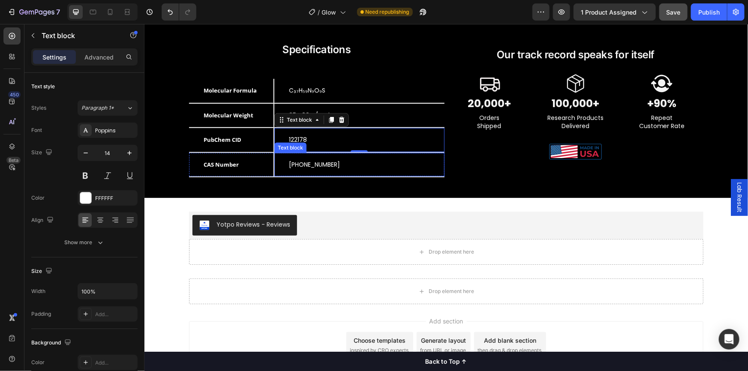
click at [289, 163] on p "80714-61-0" at bounding box center [359, 164] width 141 height 9
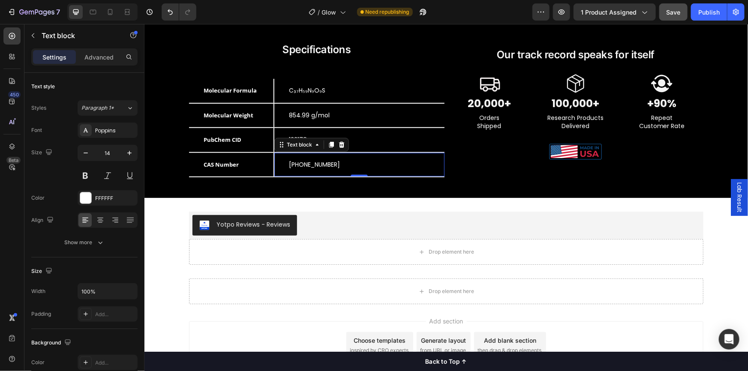
click at [289, 164] on p "80714-61-0" at bounding box center [359, 164] width 141 height 9
drag, startPoint x: 286, startPoint y: 164, endPoint x: 322, endPoint y: 165, distance: 36.0
click at [322, 165] on p "80714-61-0" at bounding box center [359, 164] width 141 height 9
click at [94, 12] on icon at bounding box center [93, 12] width 9 height 9
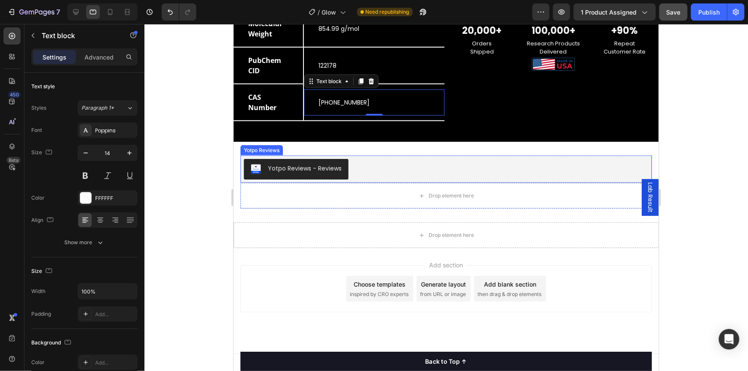
scroll to position [419, 0]
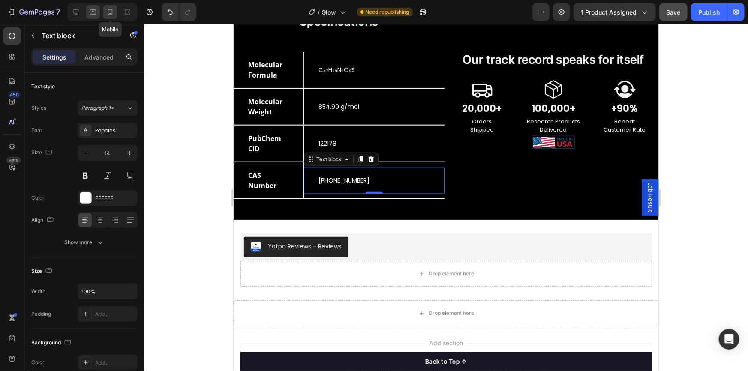
click at [106, 10] on icon at bounding box center [110, 12] width 9 height 9
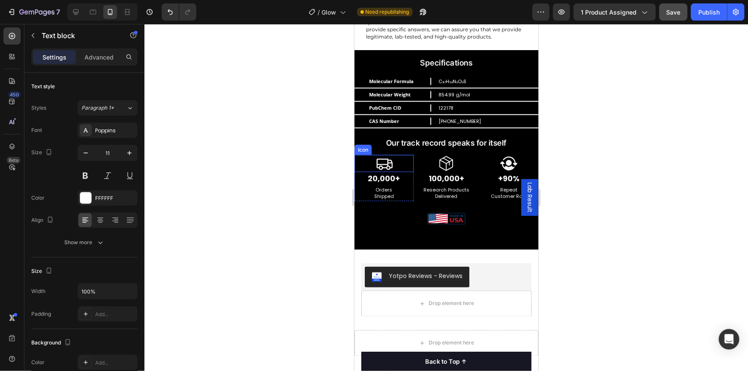
scroll to position [653, 0]
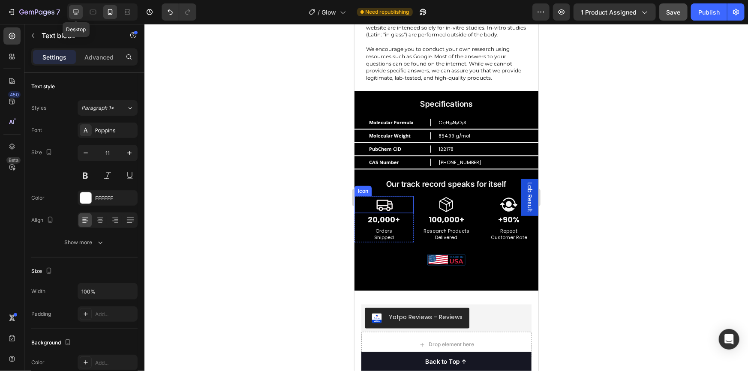
click at [75, 13] on icon at bounding box center [76, 12] width 9 height 9
type input "14"
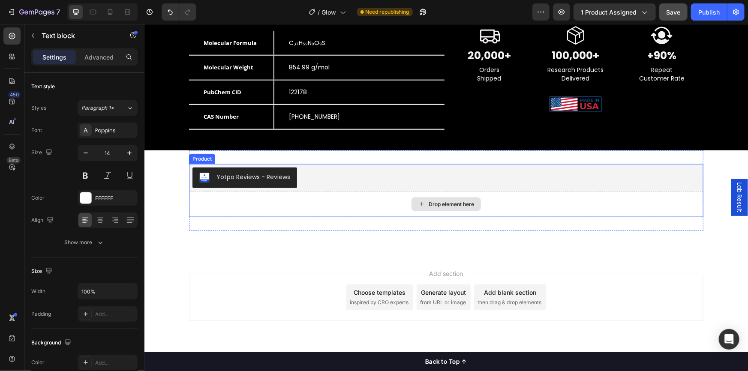
scroll to position [56, 0]
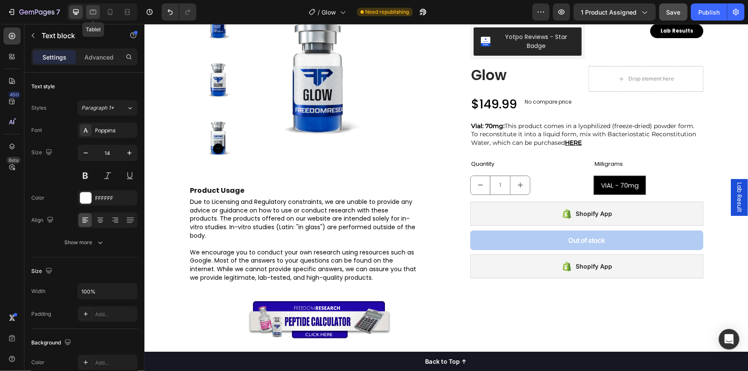
click at [97, 15] on div at bounding box center [93, 12] width 14 height 14
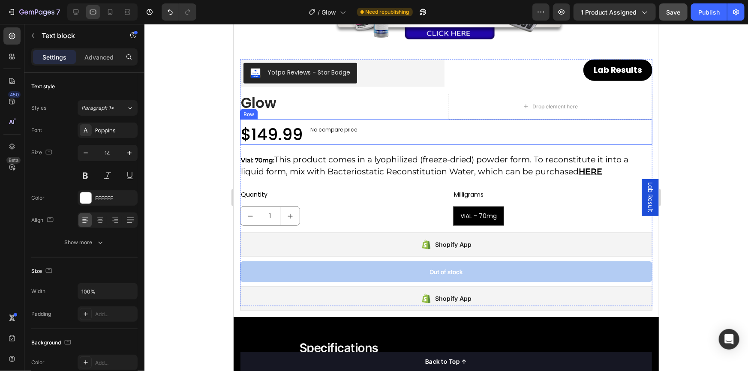
scroll to position [368, 0]
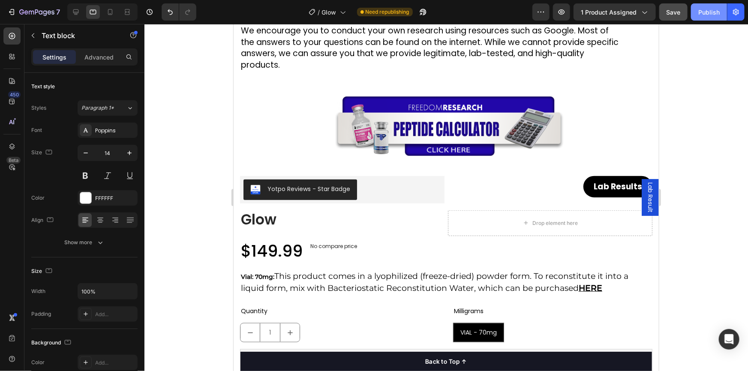
click at [700, 15] on div "Publish" at bounding box center [709, 12] width 21 height 9
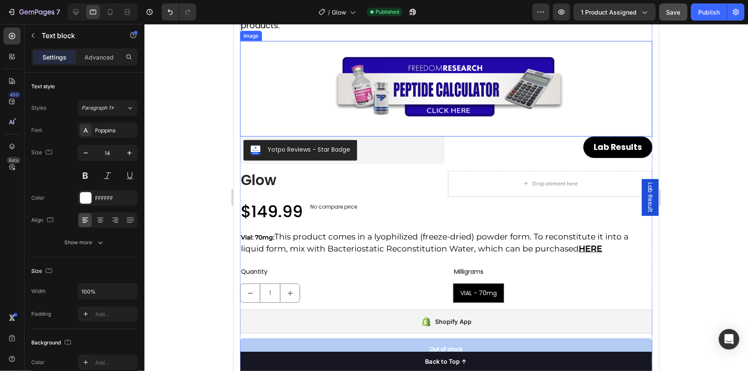
scroll to position [351, 0]
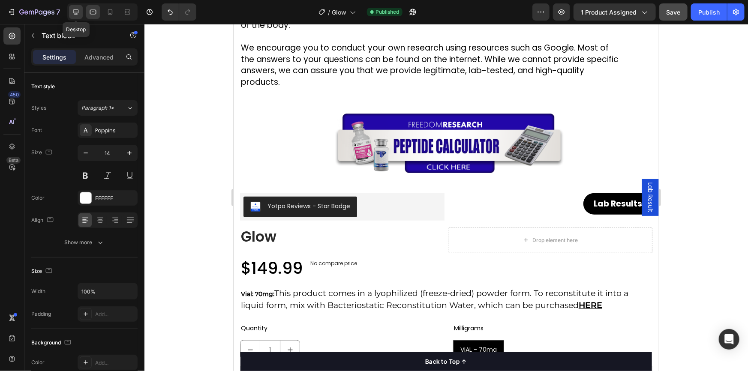
click at [79, 16] on icon at bounding box center [76, 12] width 9 height 9
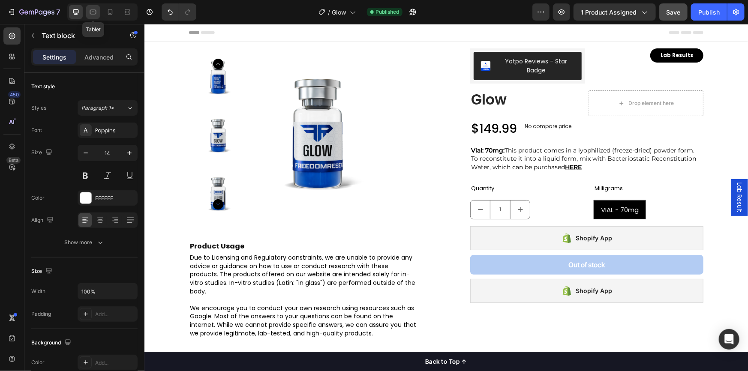
click at [91, 16] on div at bounding box center [93, 12] width 14 height 14
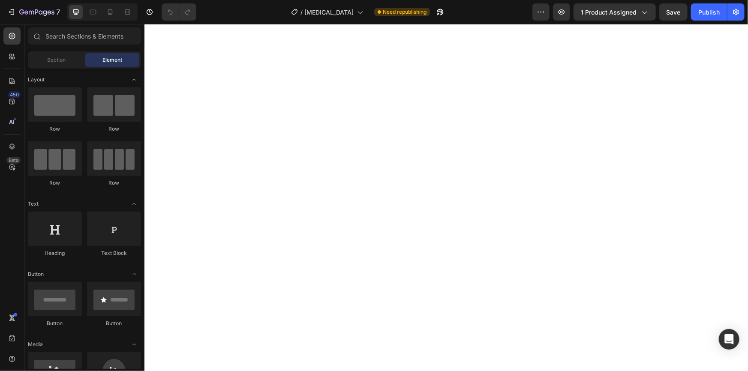
select select "VIAL - 5mg"
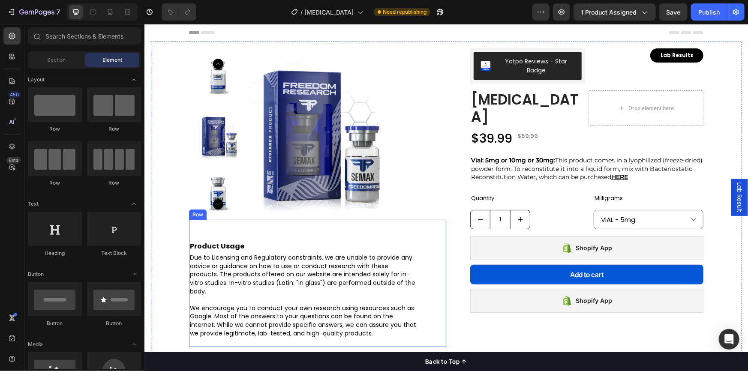
scroll to position [234, 0]
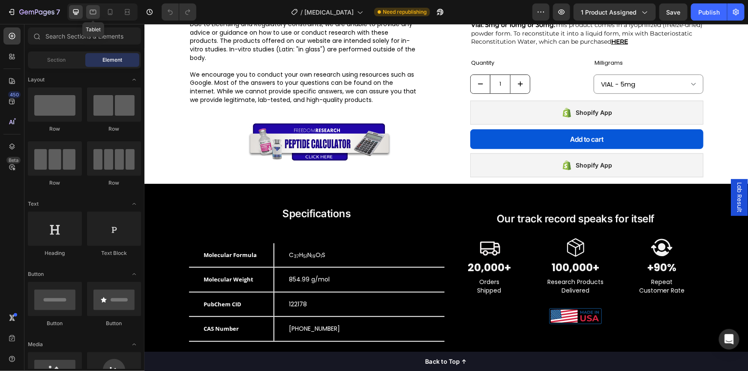
click at [90, 14] on icon at bounding box center [93, 12] width 9 height 9
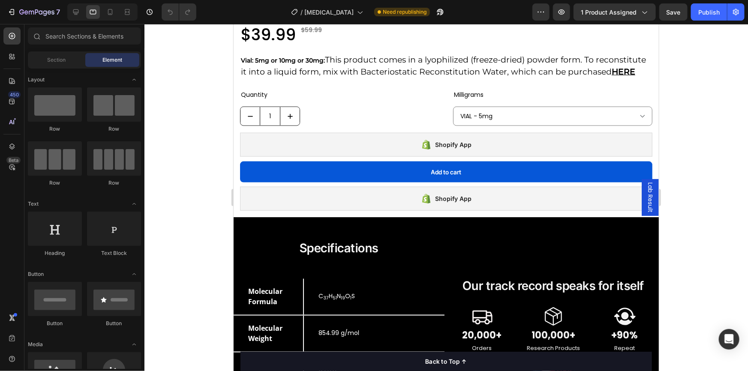
scroll to position [780, 0]
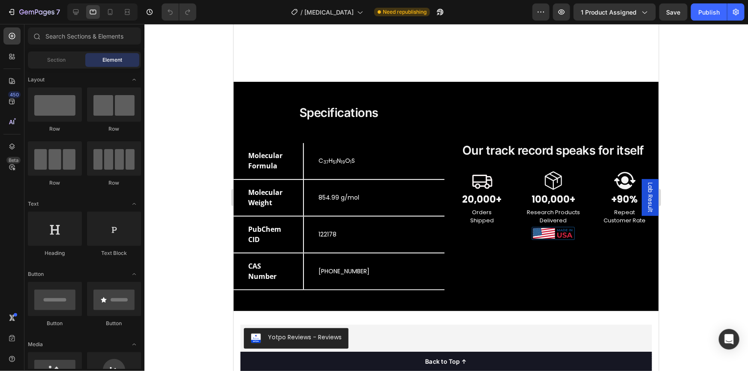
select select "VIAL - 5mg"
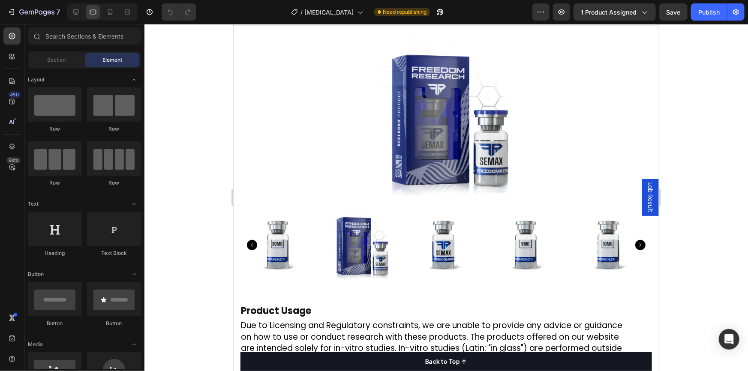
scroll to position [0, 0]
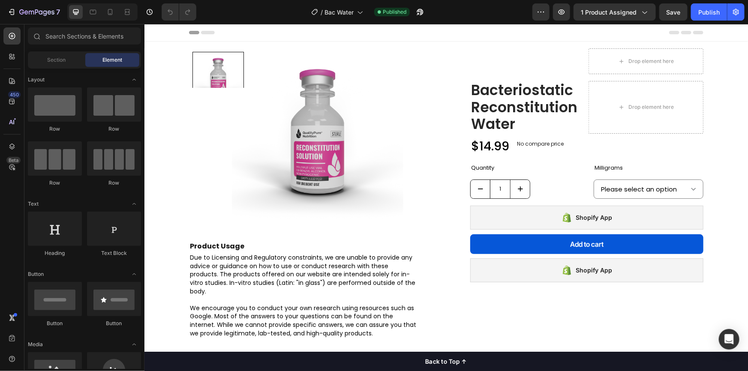
select select "10ml"
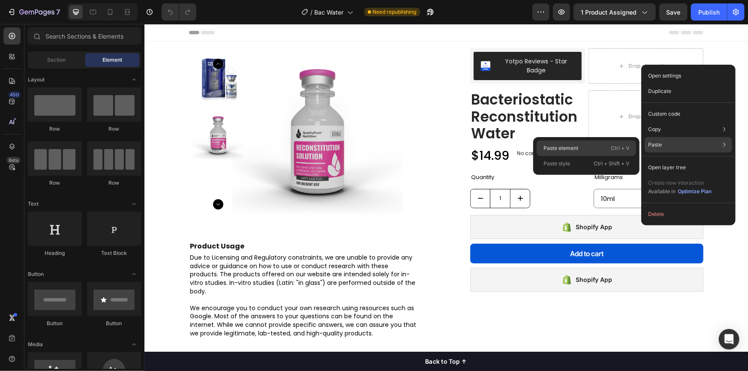
click at [603, 156] on div "Paste element Ctrl + V" at bounding box center [587, 163] width 100 height 15
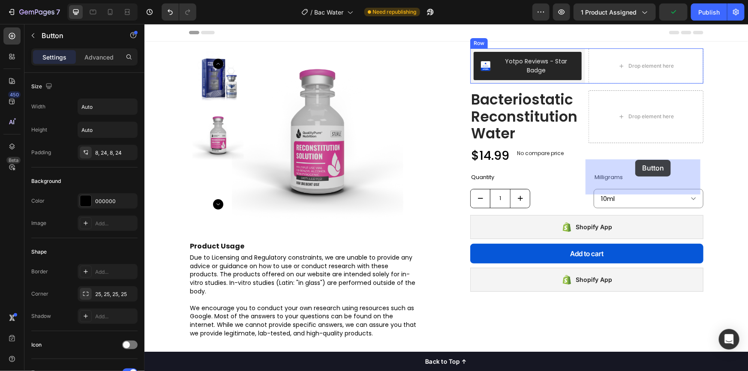
drag, startPoint x: 174, startPoint y: 124, endPoint x: 635, endPoint y: 160, distance: 462.9
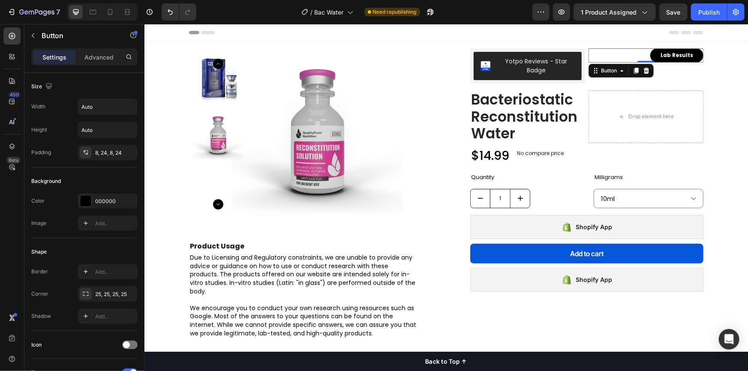
click at [605, 53] on div "Lab Results Button 0" at bounding box center [645, 55] width 115 height 14
click at [496, 52] on div "Yotpo Reviews" at bounding box center [491, 53] width 39 height 8
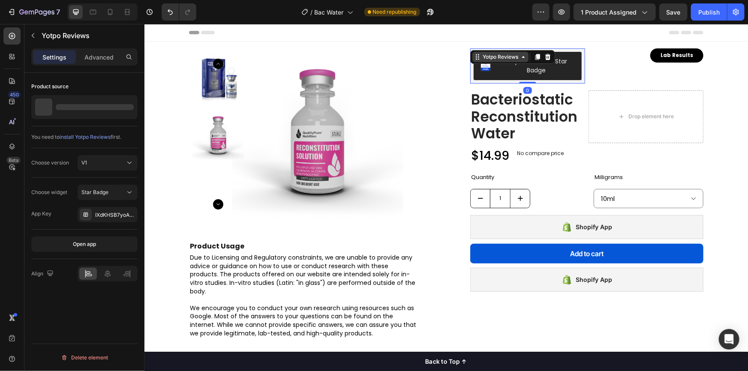
click at [492, 54] on div "Yotpo Reviews" at bounding box center [500, 57] width 39 height 8
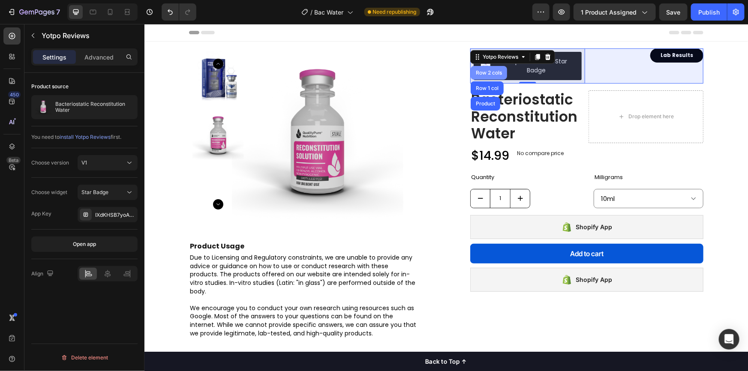
click at [491, 72] on div "Row 2 cols" at bounding box center [489, 72] width 30 height 5
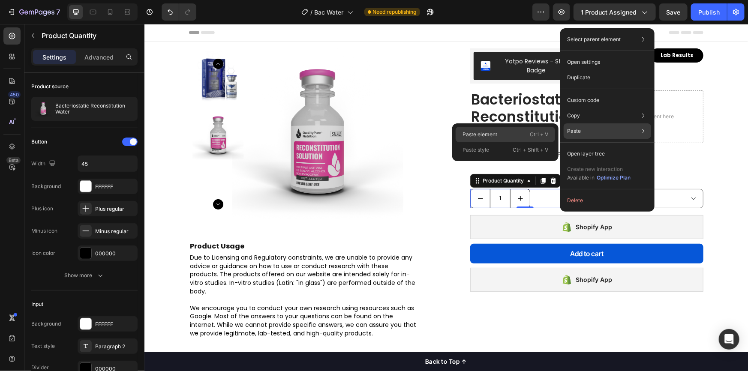
click at [514, 142] on div "Paste element Ctrl + V" at bounding box center [506, 149] width 100 height 15
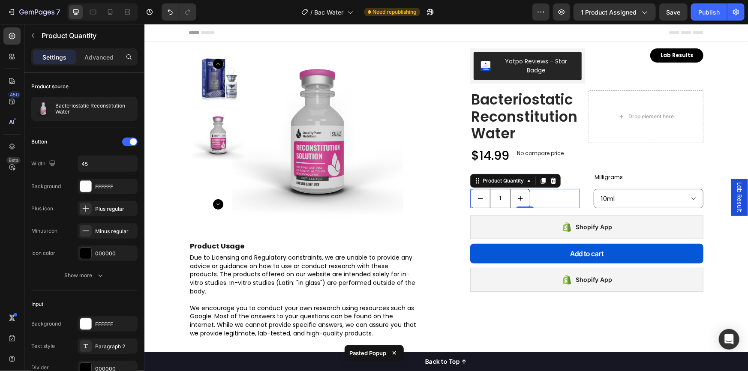
click at [735, 193] on span "Lab Result" at bounding box center [739, 197] width 9 height 30
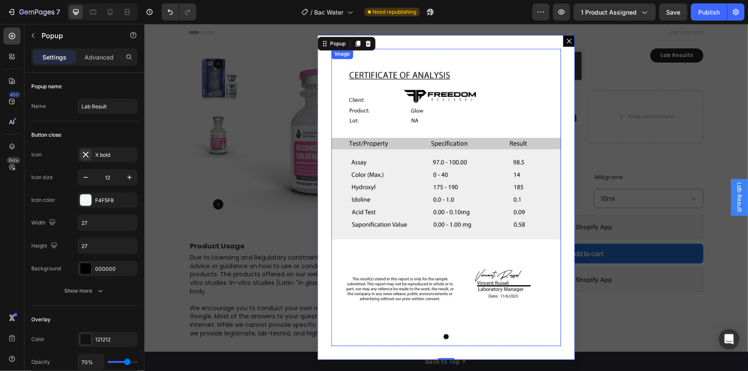
drag, startPoint x: 461, startPoint y: 150, endPoint x: 191, endPoint y: 195, distance: 274.3
click at [461, 150] on img "Dialog body" at bounding box center [446, 197] width 230 height 298
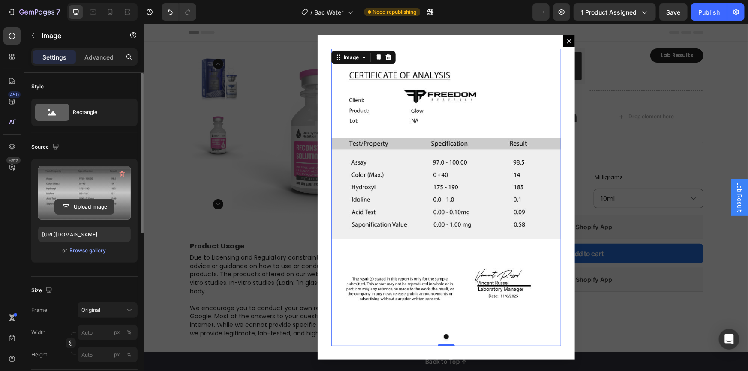
click at [87, 208] on input "file" at bounding box center [84, 207] width 59 height 15
type input "https://cdn.shopify.com/s/files/1/0794/8104/5306/files/gempages_472506645180581…"
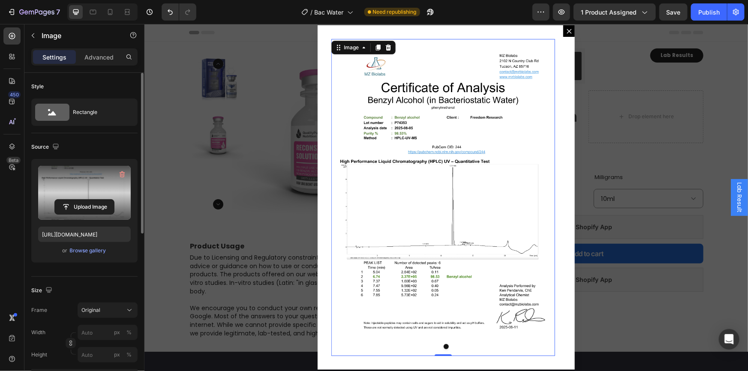
click at [666, 157] on div "Backdrop" at bounding box center [446, 197] width 604 height 347
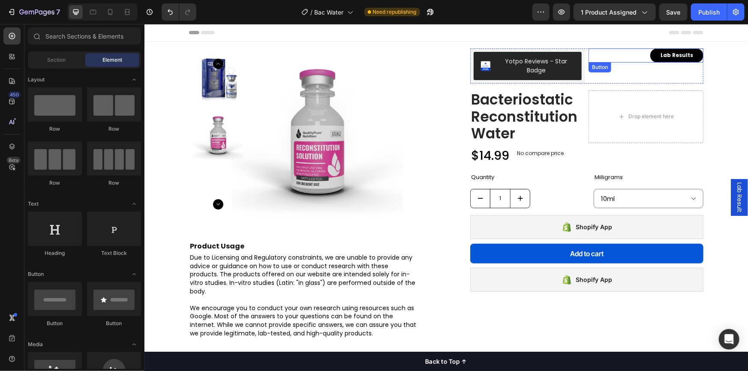
click at [615, 57] on div "Lab Results Button" at bounding box center [645, 55] width 115 height 14
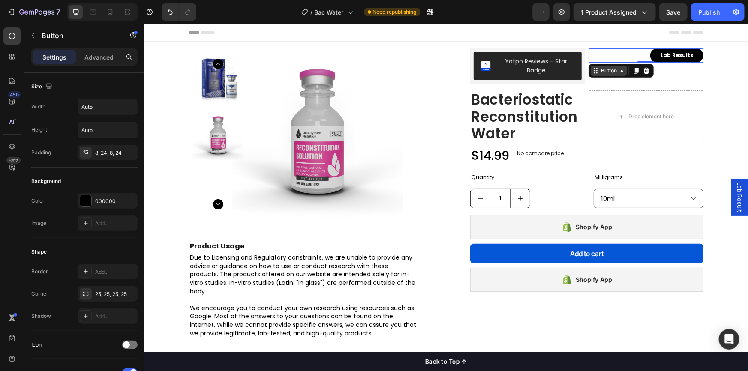
click at [602, 69] on div "Button" at bounding box center [608, 70] width 19 height 8
click at [603, 73] on div "Button" at bounding box center [608, 70] width 19 height 8
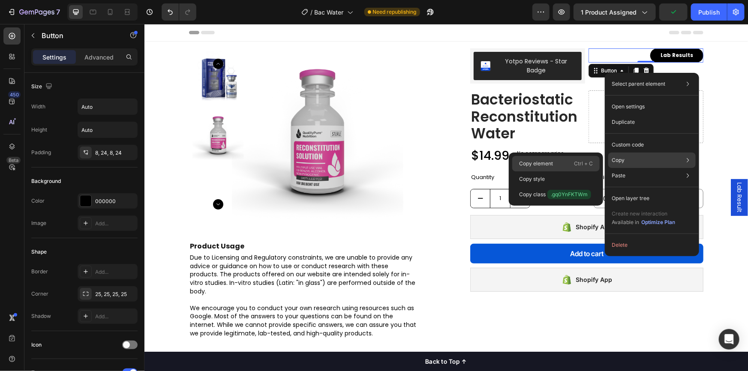
click at [569, 172] on div "Copy element Ctrl + C" at bounding box center [556, 179] width 87 height 15
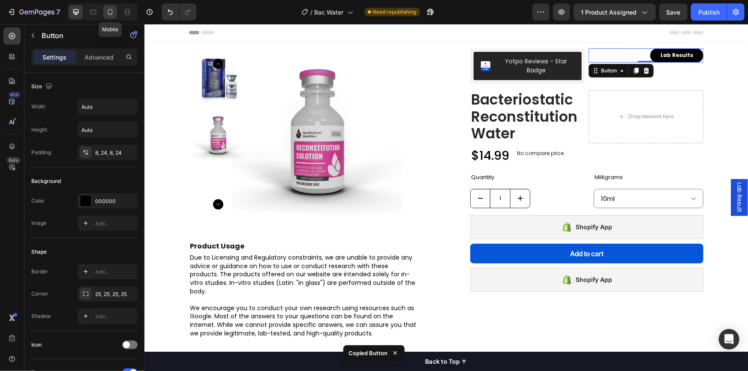
click at [111, 9] on icon at bounding box center [110, 12] width 9 height 9
type input "18"
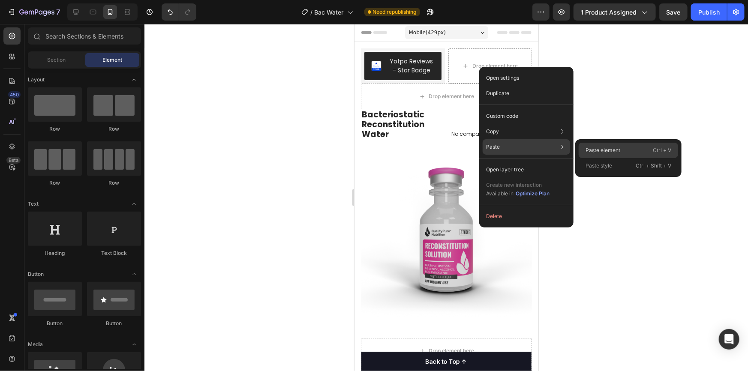
click at [602, 148] on p "Paste element" at bounding box center [603, 151] width 35 height 8
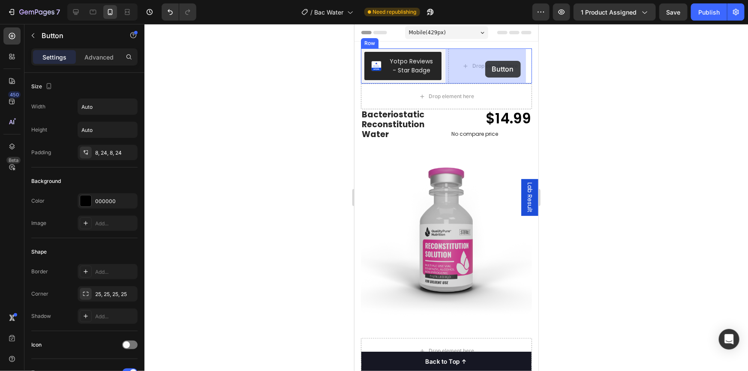
drag, startPoint x: 378, startPoint y: 202, endPoint x: 486, endPoint y: 60, distance: 177.2
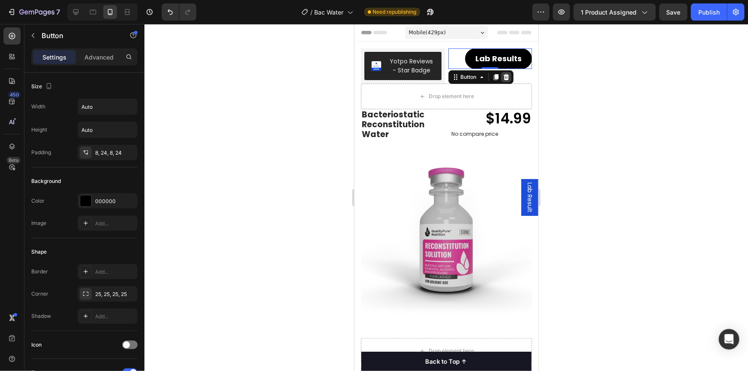
click at [503, 80] on icon at bounding box center [506, 77] width 6 height 6
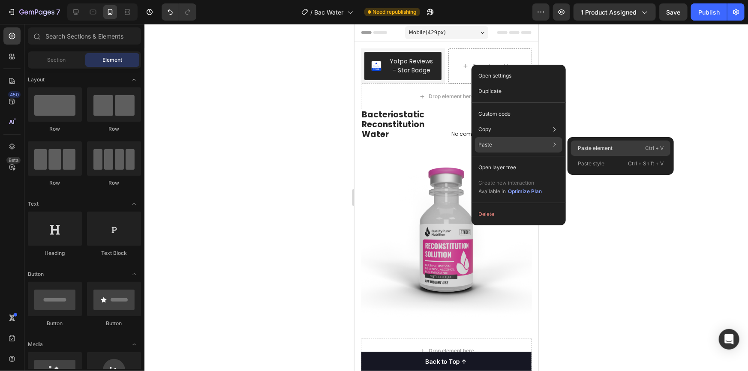
click at [582, 152] on p "Paste element" at bounding box center [595, 149] width 35 height 8
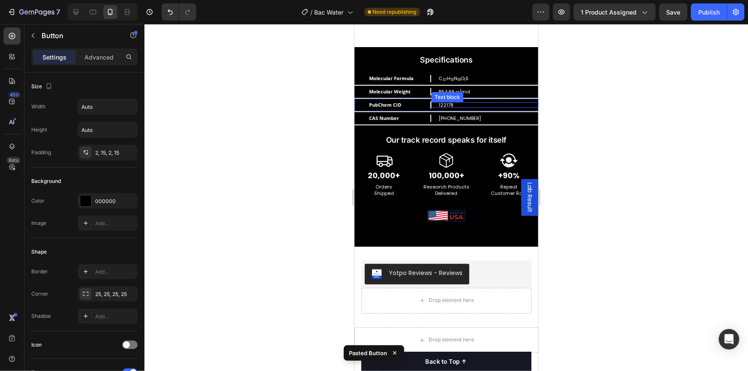
select select "10ml"
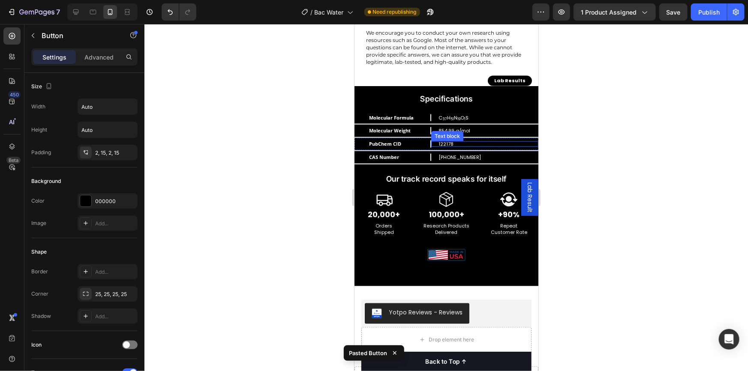
scroll to position [570, 0]
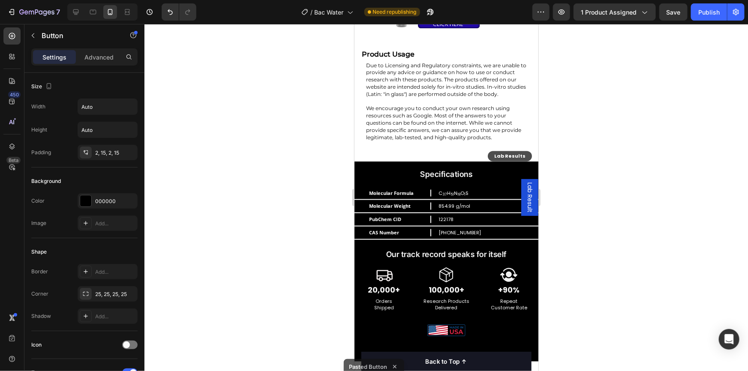
click at [490, 151] on link "Lab Results" at bounding box center [510, 156] width 44 height 10
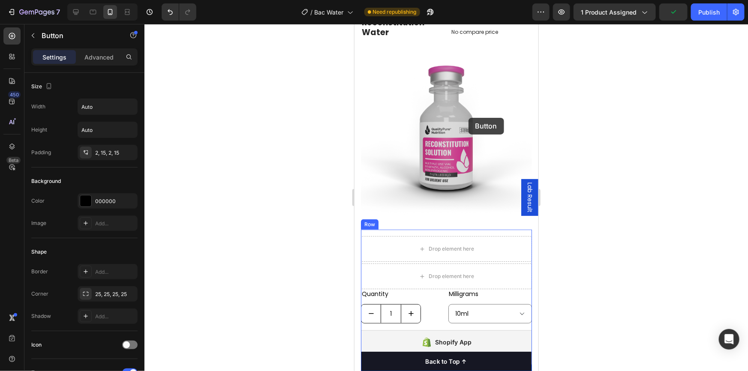
scroll to position [0, 0]
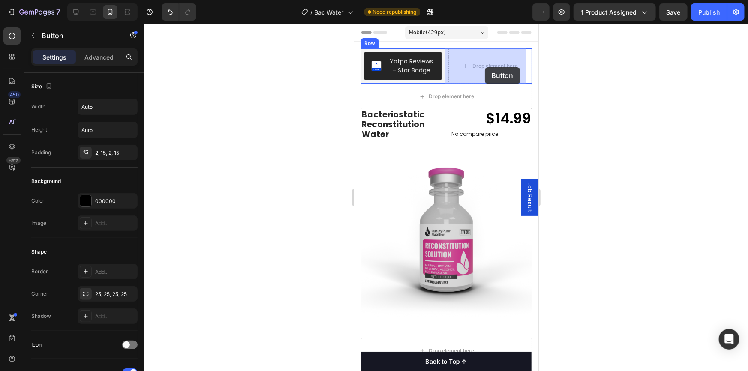
drag, startPoint x: 490, startPoint y: 145, endPoint x: 485, endPoint y: 67, distance: 78.7
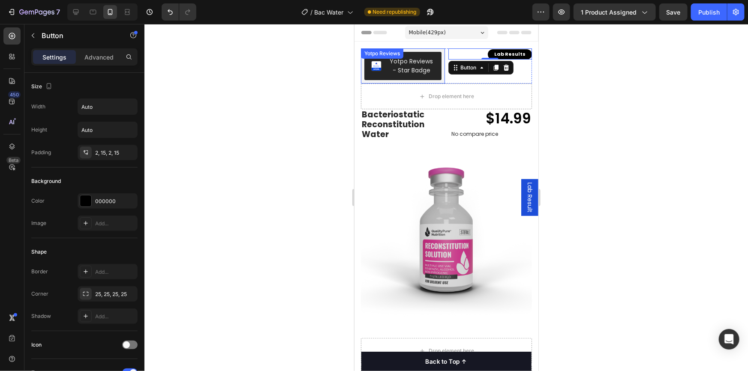
click at [394, 52] on div "Yotpo Reviews" at bounding box center [381, 53] width 39 height 8
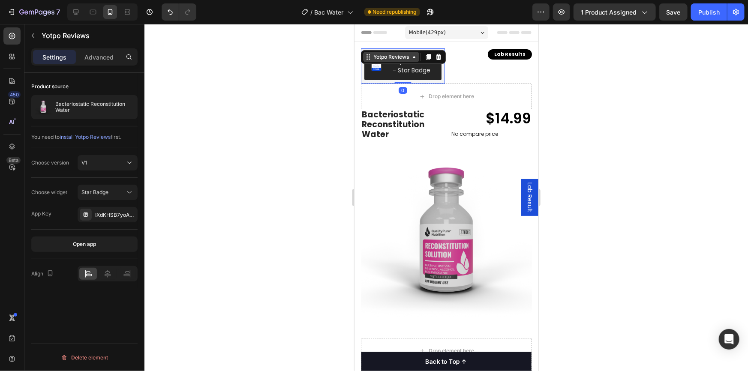
click at [388, 55] on div "Yotpo Reviews" at bounding box center [390, 57] width 39 height 8
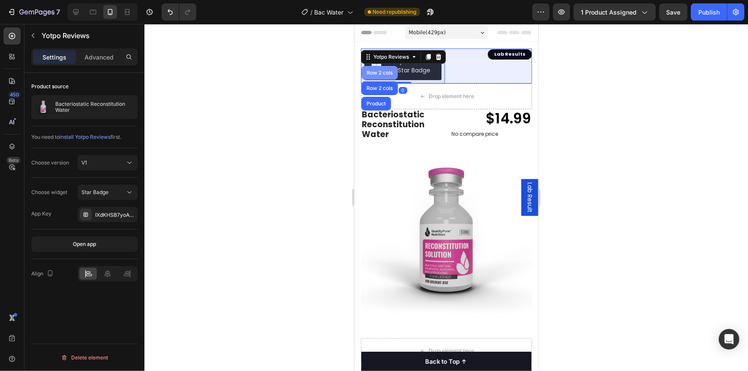
click at [384, 75] on div "Row 2 cols" at bounding box center [379, 73] width 36 height 14
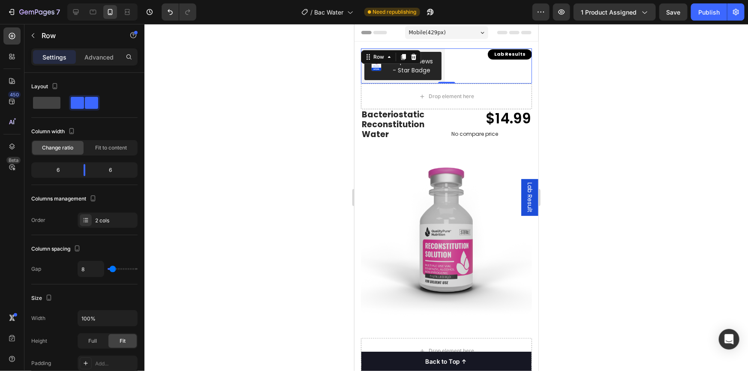
click at [526, 190] on span "Lab Result" at bounding box center [529, 197] width 9 height 30
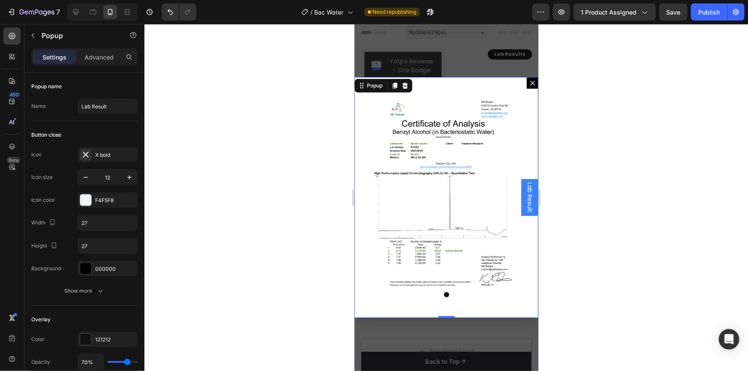
click at [527, 84] on button "Dialog content" at bounding box center [533, 83] width 12 height 12
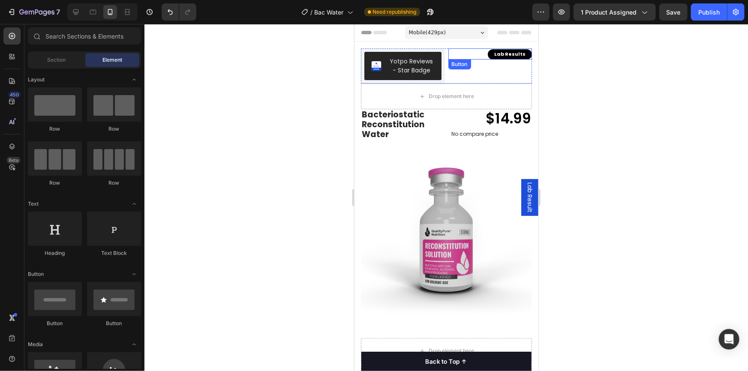
click at [477, 52] on div "Lab Results Button" at bounding box center [490, 53] width 84 height 11
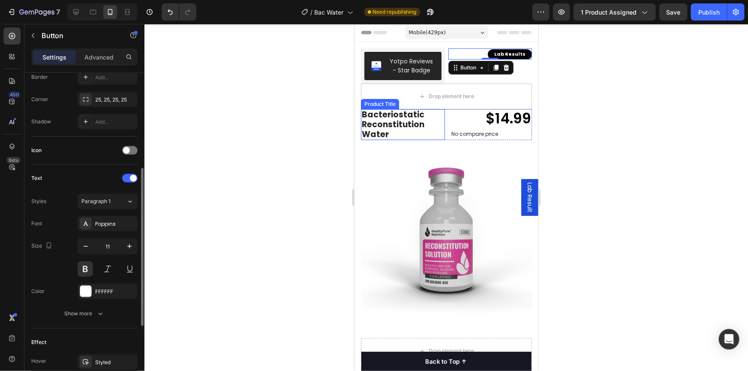
scroll to position [335, 0]
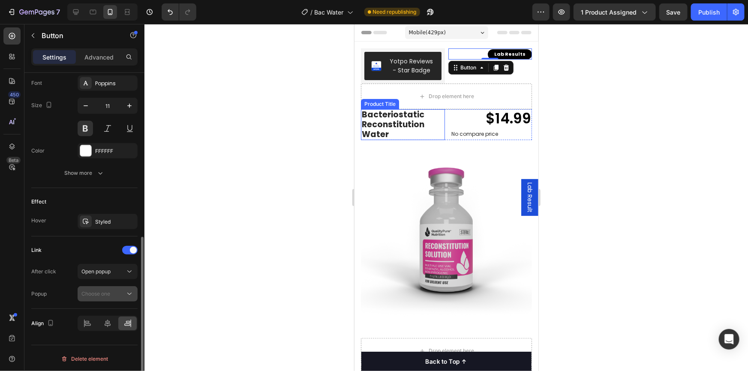
click at [112, 290] on div "Choose one" at bounding box center [103, 294] width 44 height 8
click at [99, 312] on span "Lab Result" at bounding box center [93, 315] width 25 height 8
click at [89, 13] on icon at bounding box center [93, 12] width 9 height 9
type input "19"
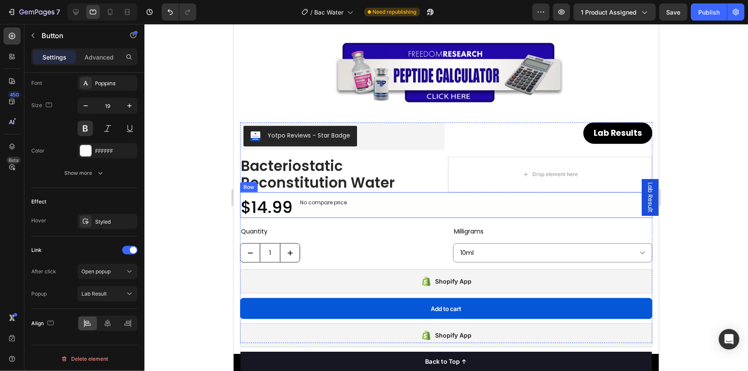
scroll to position [429, 0]
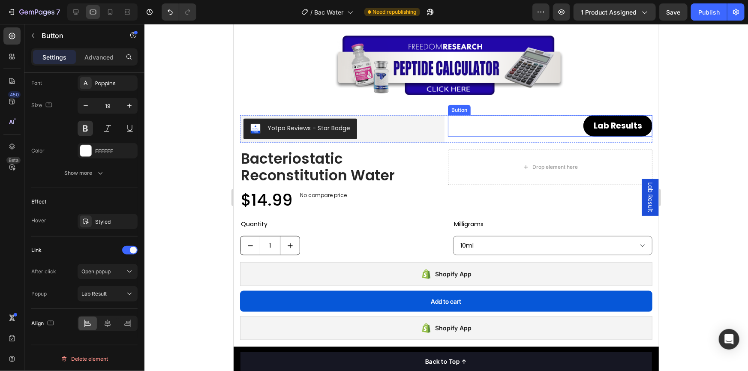
click at [565, 124] on div "Lab Results Button" at bounding box center [550, 125] width 205 height 21
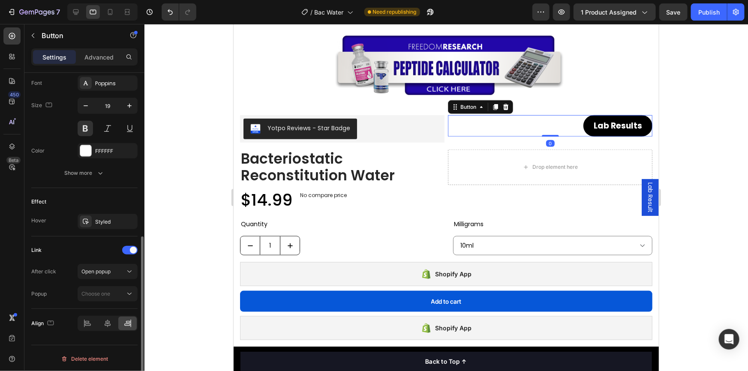
scroll to position [335, 0]
click at [103, 292] on span "Choose one" at bounding box center [95, 294] width 29 height 6
click at [96, 313] on span "Lab Result" at bounding box center [93, 315] width 25 height 8
click at [75, 15] on icon at bounding box center [76, 12] width 9 height 9
type input "12"
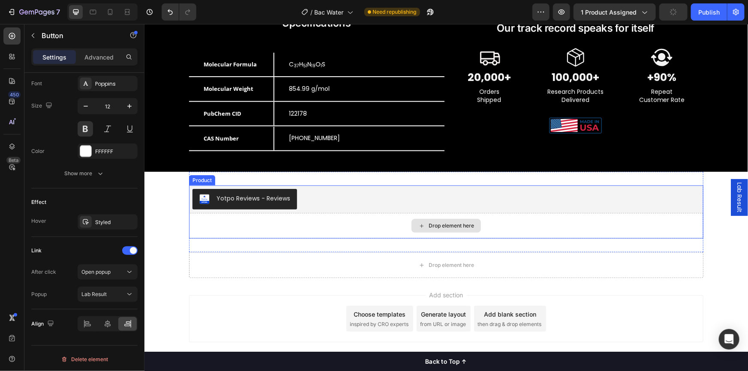
scroll to position [236, 0]
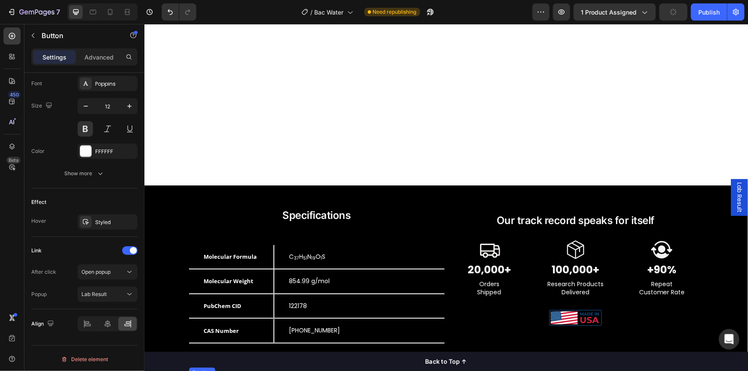
select select "10ml"
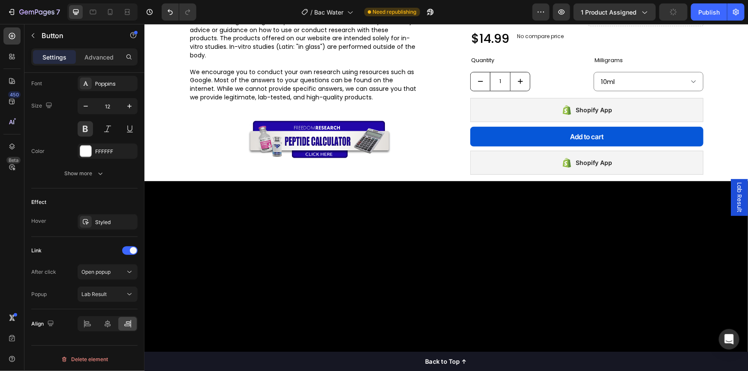
scroll to position [0, 0]
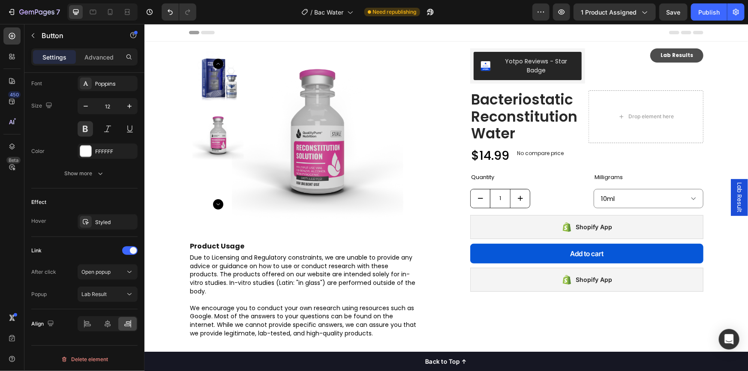
click at [654, 54] on link "Lab Results" at bounding box center [676, 55] width 53 height 14
click at [642, 55] on div "Lab Results Button" at bounding box center [645, 55] width 115 height 14
click at [662, 54] on p "Lab Results" at bounding box center [676, 54] width 33 height 7
click at [650, 54] on link "Lab Results" at bounding box center [676, 55] width 53 height 14
click at [492, 52] on div "Yotpo Reviews" at bounding box center [491, 53] width 39 height 8
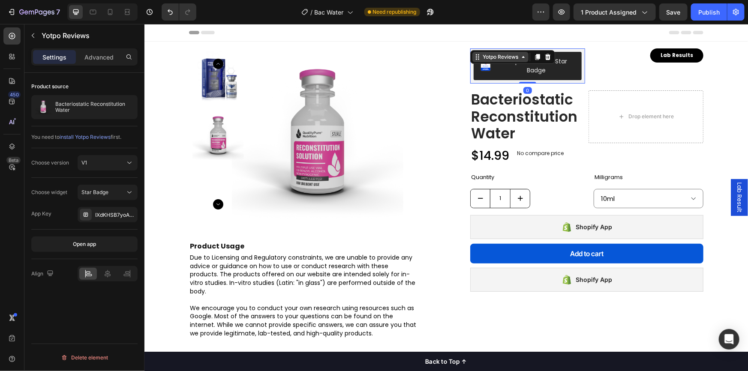
click at [492, 57] on div "Yotpo Reviews" at bounding box center [500, 57] width 39 height 8
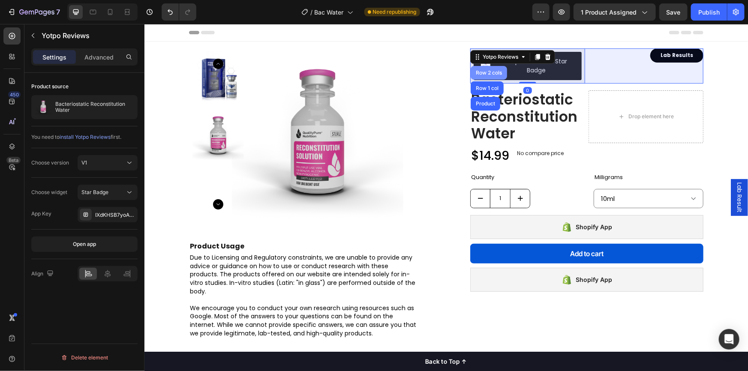
click at [489, 70] on div "Row 2 cols" at bounding box center [489, 72] width 30 height 5
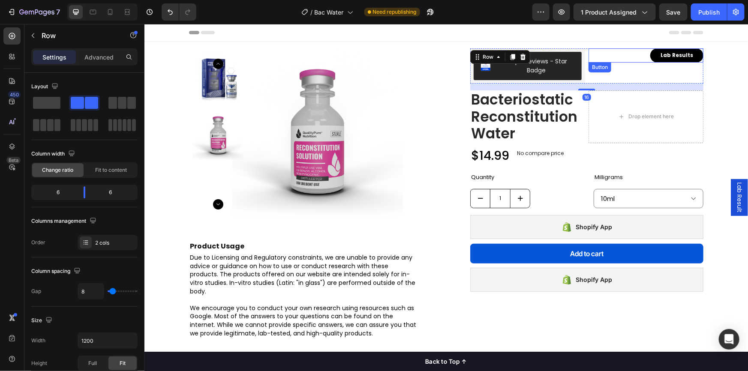
click at [593, 64] on div "Button" at bounding box center [599, 67] width 19 height 8
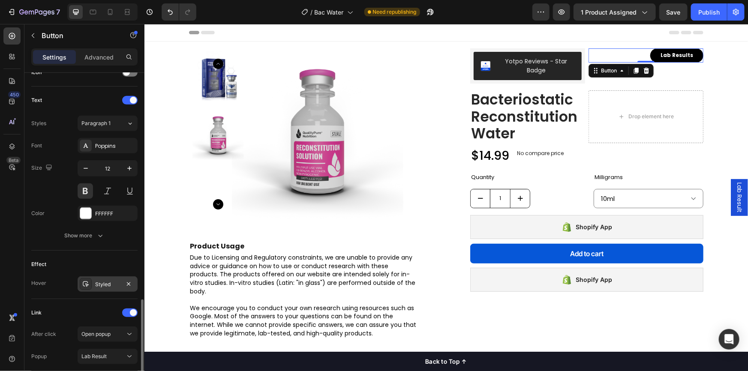
scroll to position [335, 0]
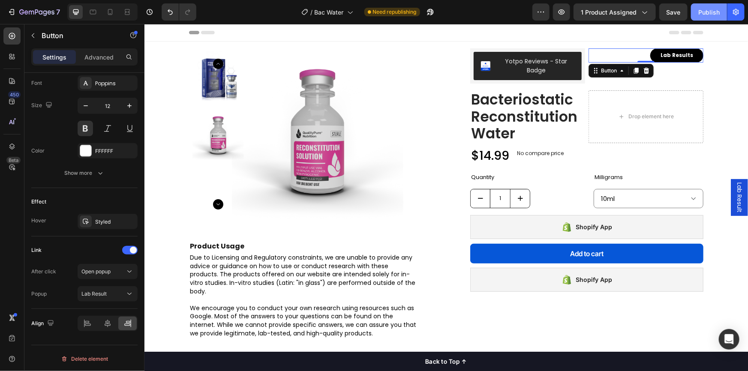
drag, startPoint x: 707, startPoint y: 11, endPoint x: 558, endPoint y: 38, distance: 150.8
click at [707, 11] on div "Publish" at bounding box center [709, 12] width 21 height 9
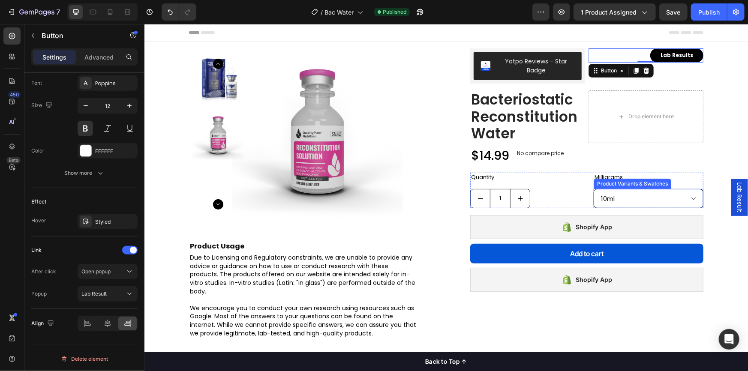
click at [634, 196] on select "Please select an option 10ml 30ml" at bounding box center [649, 198] width 110 height 19
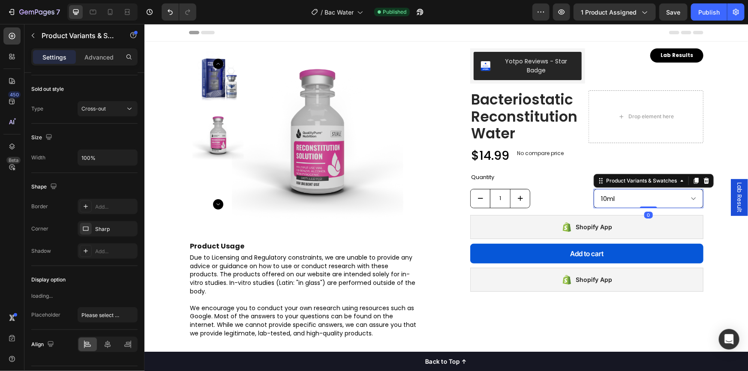
scroll to position [0, 0]
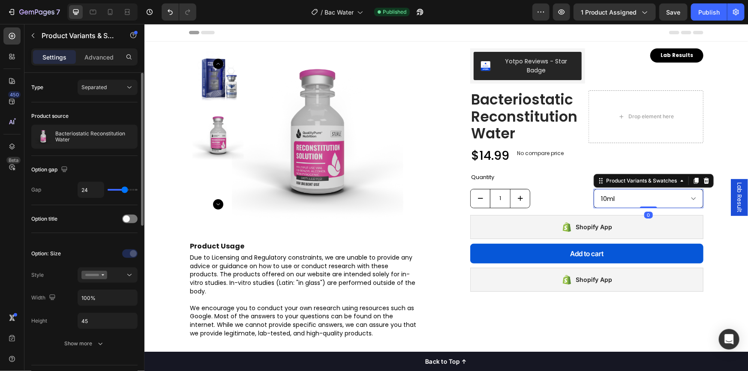
click at [636, 197] on select "Please select an option 10ml 30ml" at bounding box center [649, 198] width 110 height 19
click at [710, 13] on div "Publish" at bounding box center [709, 12] width 21 height 9
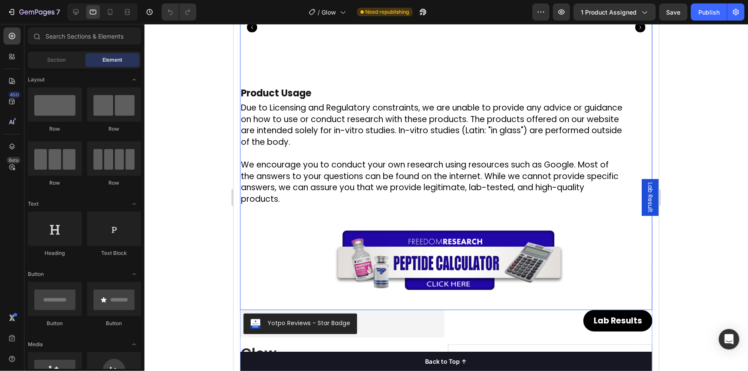
scroll to position [312, 0]
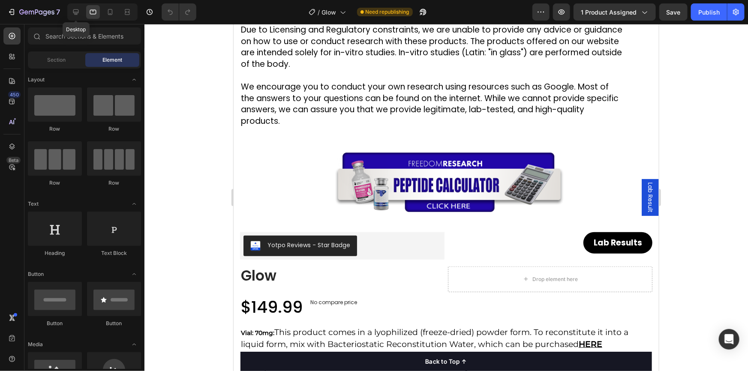
drag, startPoint x: 78, startPoint y: 15, endPoint x: 113, endPoint y: 23, distance: 36.1
click at [78, 15] on icon at bounding box center [76, 12] width 9 height 9
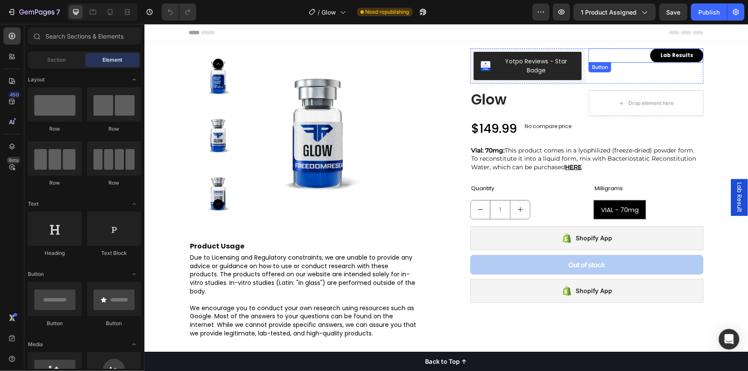
click at [629, 54] on div "Lab Results Button" at bounding box center [645, 55] width 115 height 14
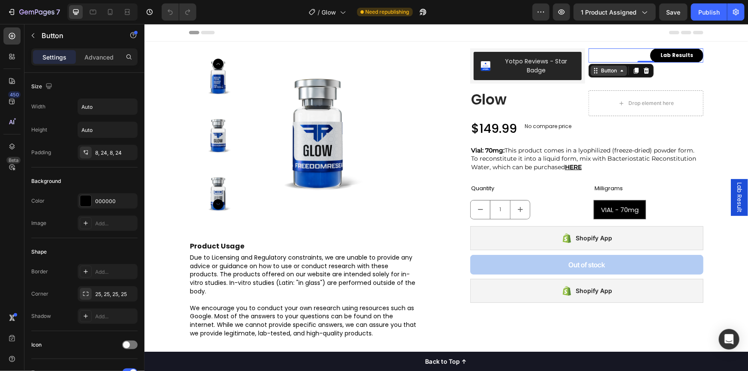
click at [601, 72] on div "Button" at bounding box center [608, 70] width 19 height 8
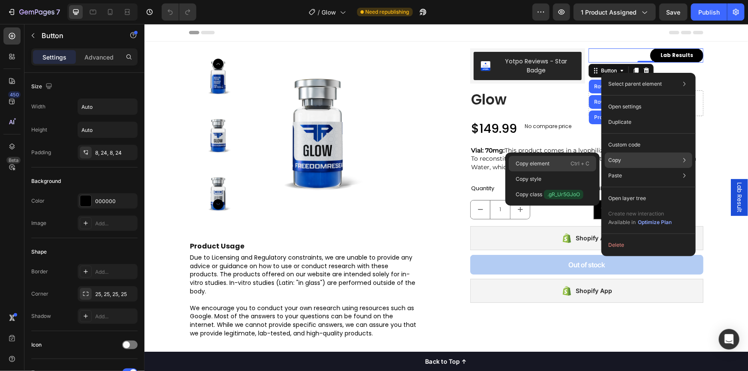
click at [558, 172] on div "Copy element Ctrl + C" at bounding box center [552, 179] width 87 height 15
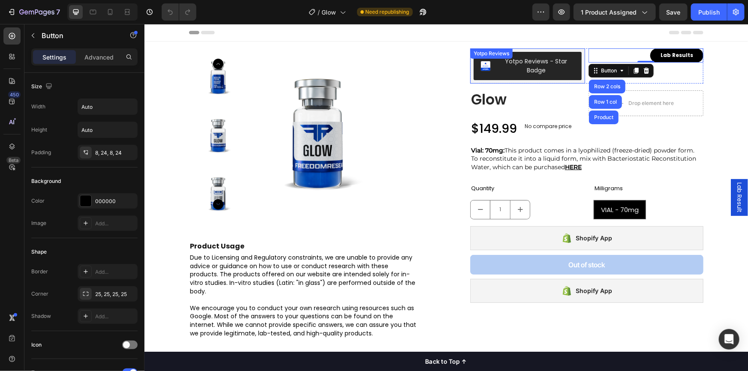
click at [476, 54] on div "Yotpo Reviews" at bounding box center [491, 53] width 39 height 8
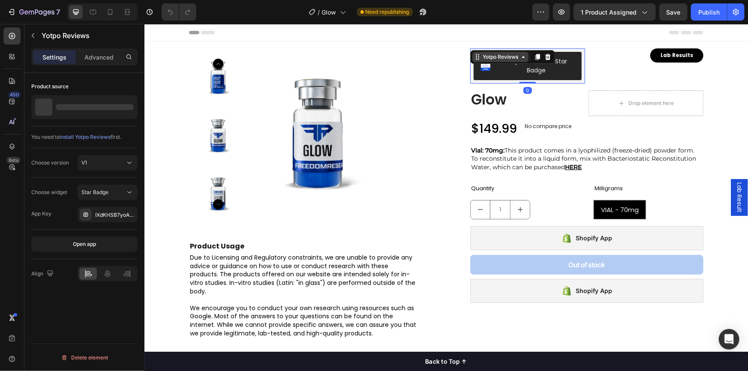
click at [481, 56] on div "Yotpo Reviews" at bounding box center [500, 57] width 39 height 8
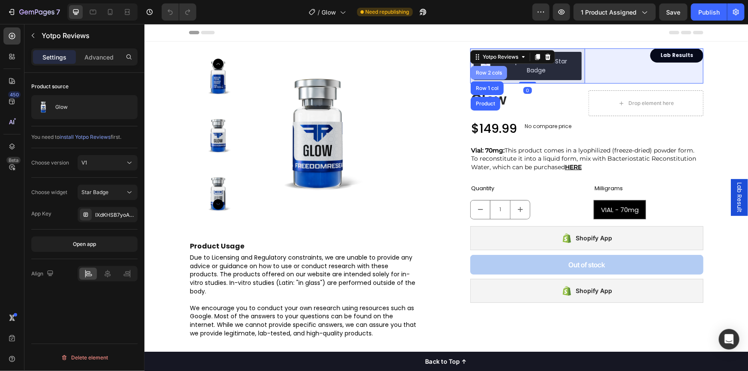
click at [482, 70] on div "Row 2 cols" at bounding box center [489, 72] width 30 height 5
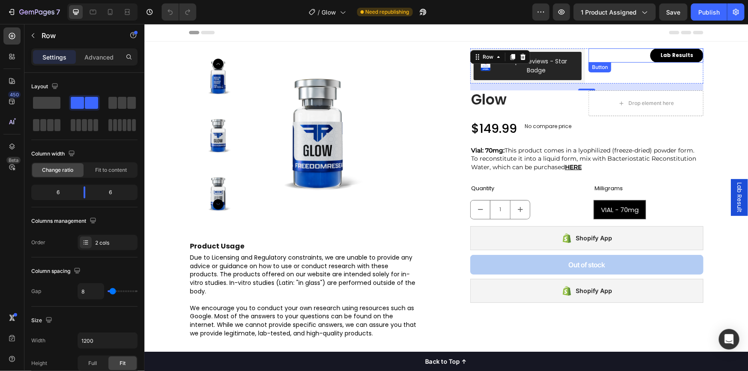
click at [624, 55] on div "Lab Results Button" at bounding box center [645, 55] width 115 height 14
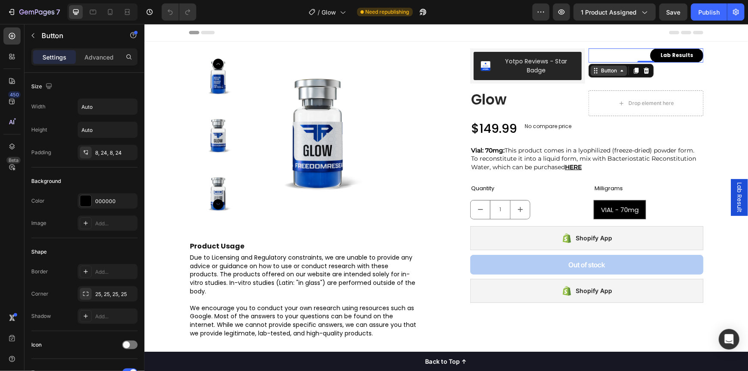
click at [607, 68] on div "Button" at bounding box center [608, 70] width 19 height 8
click at [607, 74] on div "Button" at bounding box center [609, 70] width 36 height 10
click at [89, 53] on p "Advanced" at bounding box center [98, 57] width 29 height 9
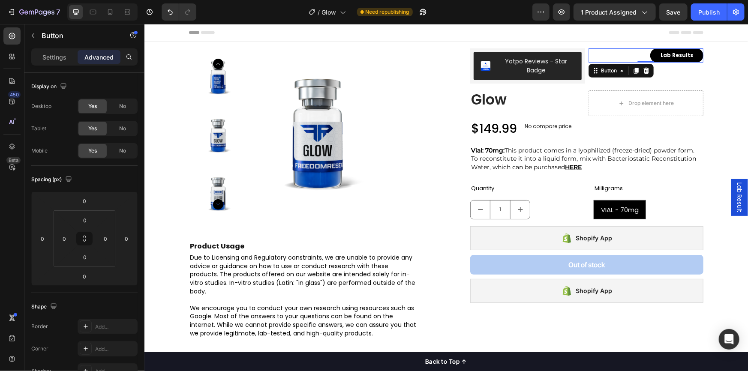
drag, startPoint x: 732, startPoint y: 190, endPoint x: 728, endPoint y: 140, distance: 50.7
click at [722, 111] on div "Product Images Product Usage Heading Due to Licensing and Regulatory constraint…" at bounding box center [446, 229] width 591 height 376
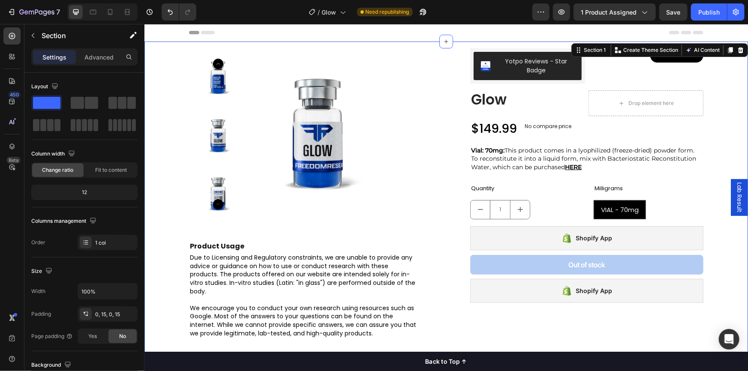
click at [731, 189] on div "Lab Result" at bounding box center [739, 197] width 17 height 37
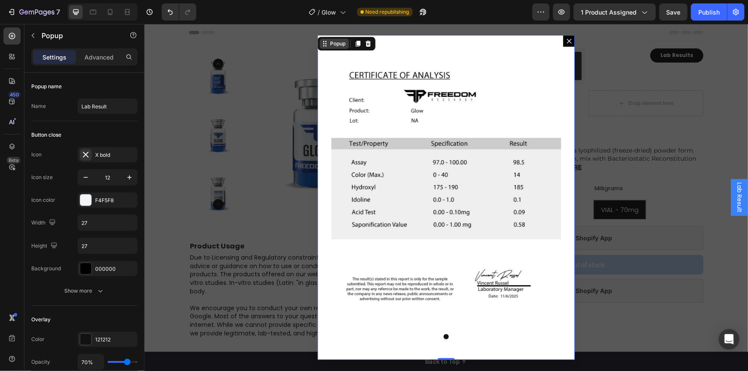
click at [329, 46] on div "Popup" at bounding box center [337, 43] width 19 height 8
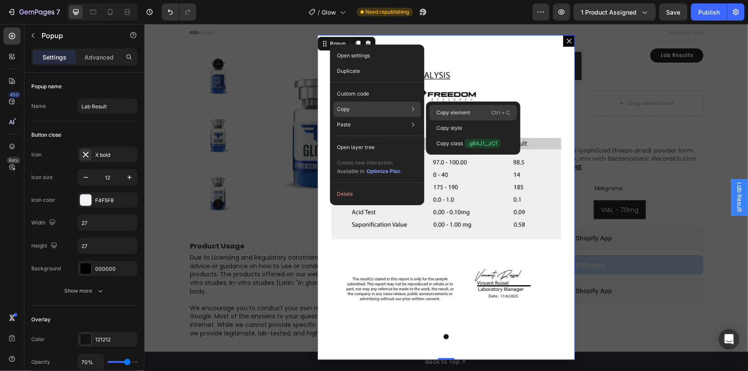
click at [450, 113] on p "Copy element" at bounding box center [454, 113] width 34 height 8
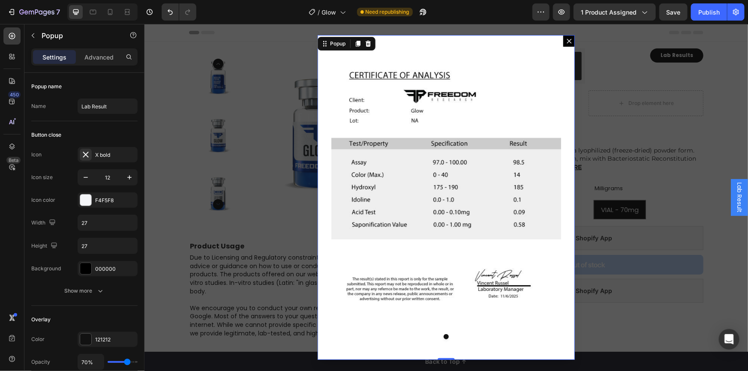
click at [567, 43] on button "Dialog content" at bounding box center [569, 41] width 12 height 12
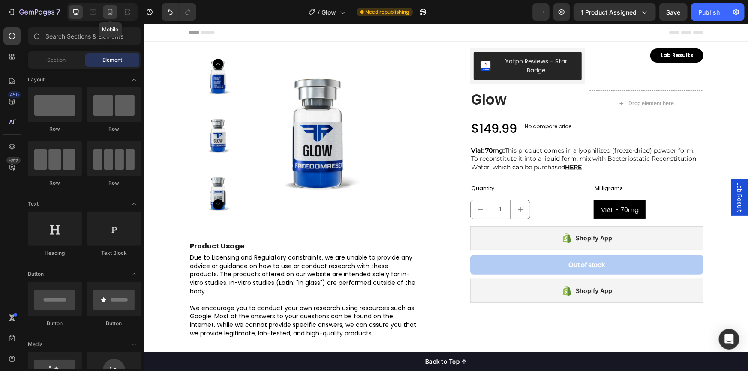
click at [112, 12] on icon at bounding box center [110, 12] width 5 height 6
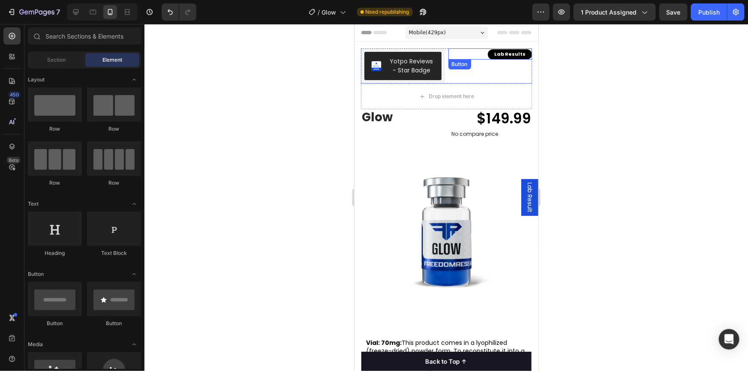
click at [457, 63] on div "Button" at bounding box center [459, 64] width 19 height 8
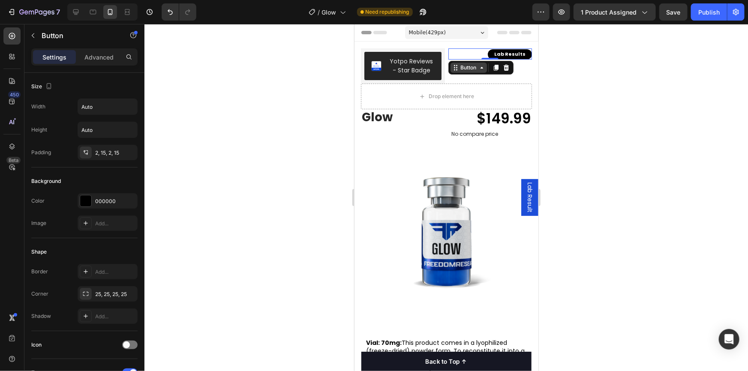
click at [459, 66] on div "Button" at bounding box center [468, 67] width 19 height 8
click at [459, 69] on div "Button" at bounding box center [468, 67] width 19 height 8
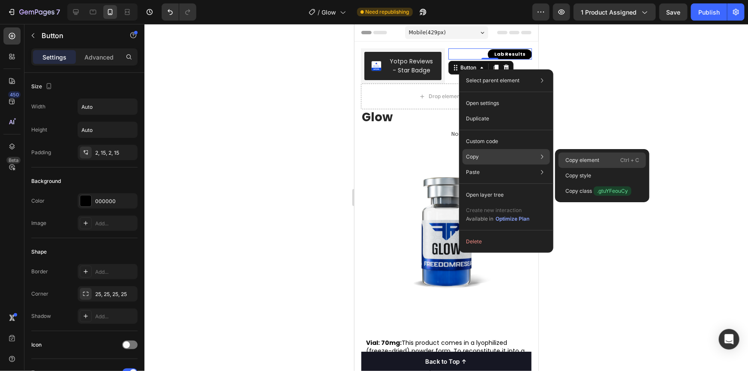
click at [576, 162] on p "Copy element" at bounding box center [583, 161] width 34 height 8
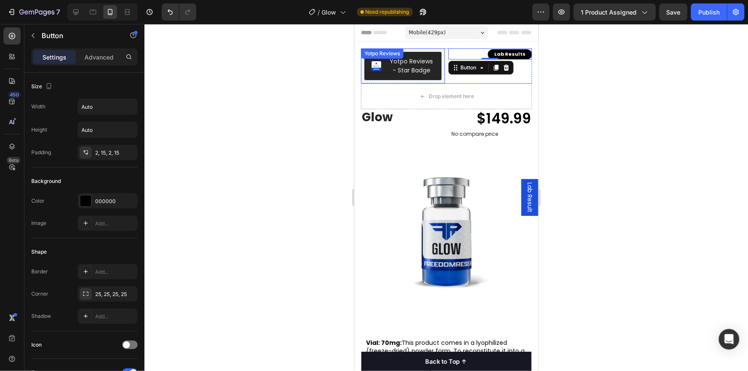
click at [384, 53] on div "Yotpo Reviews" at bounding box center [381, 53] width 39 height 8
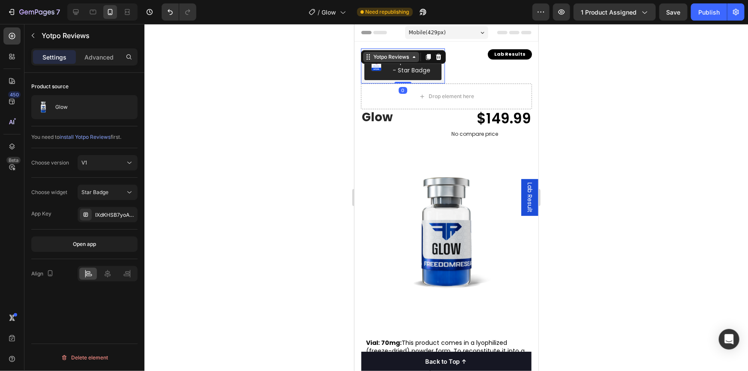
click at [386, 57] on div "Yotpo Reviews" at bounding box center [390, 57] width 39 height 8
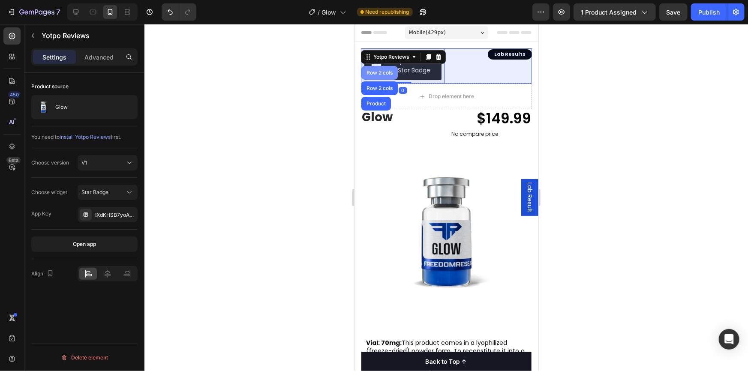
click at [389, 70] on div "Row 2 cols" at bounding box center [380, 72] width 30 height 5
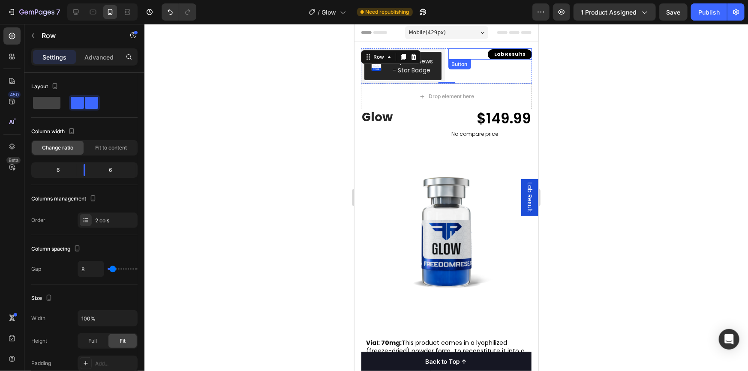
click at [459, 63] on div "Button" at bounding box center [459, 64] width 19 height 8
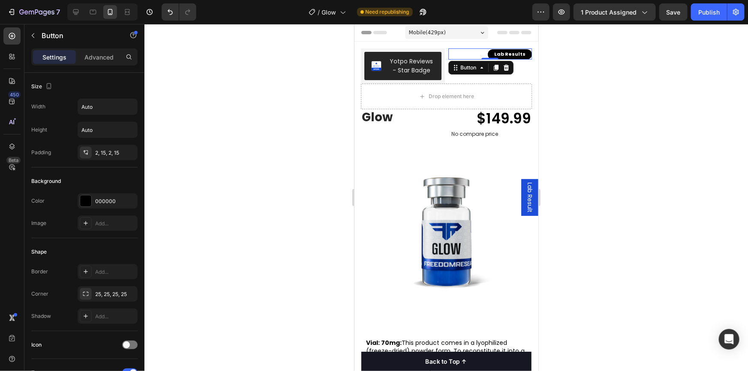
click at [462, 73] on div "Button" at bounding box center [480, 67] width 65 height 14
click at [464, 69] on div "Button" at bounding box center [468, 67] width 19 height 8
click at [94, 58] on p "Advanced" at bounding box center [98, 57] width 29 height 9
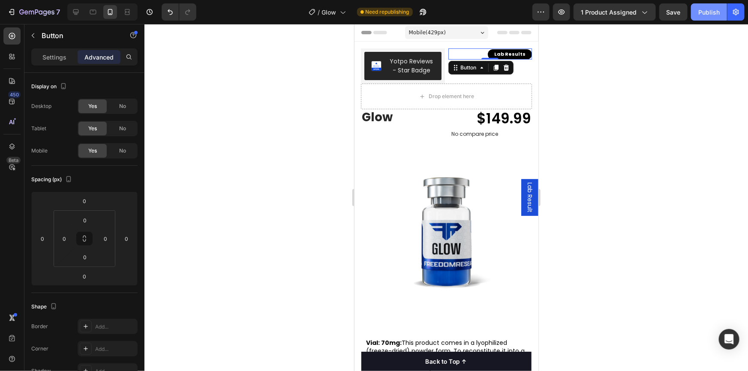
click at [704, 11] on div "Publish" at bounding box center [709, 12] width 21 height 9
